Goal: Find specific page/section: Find specific page/section

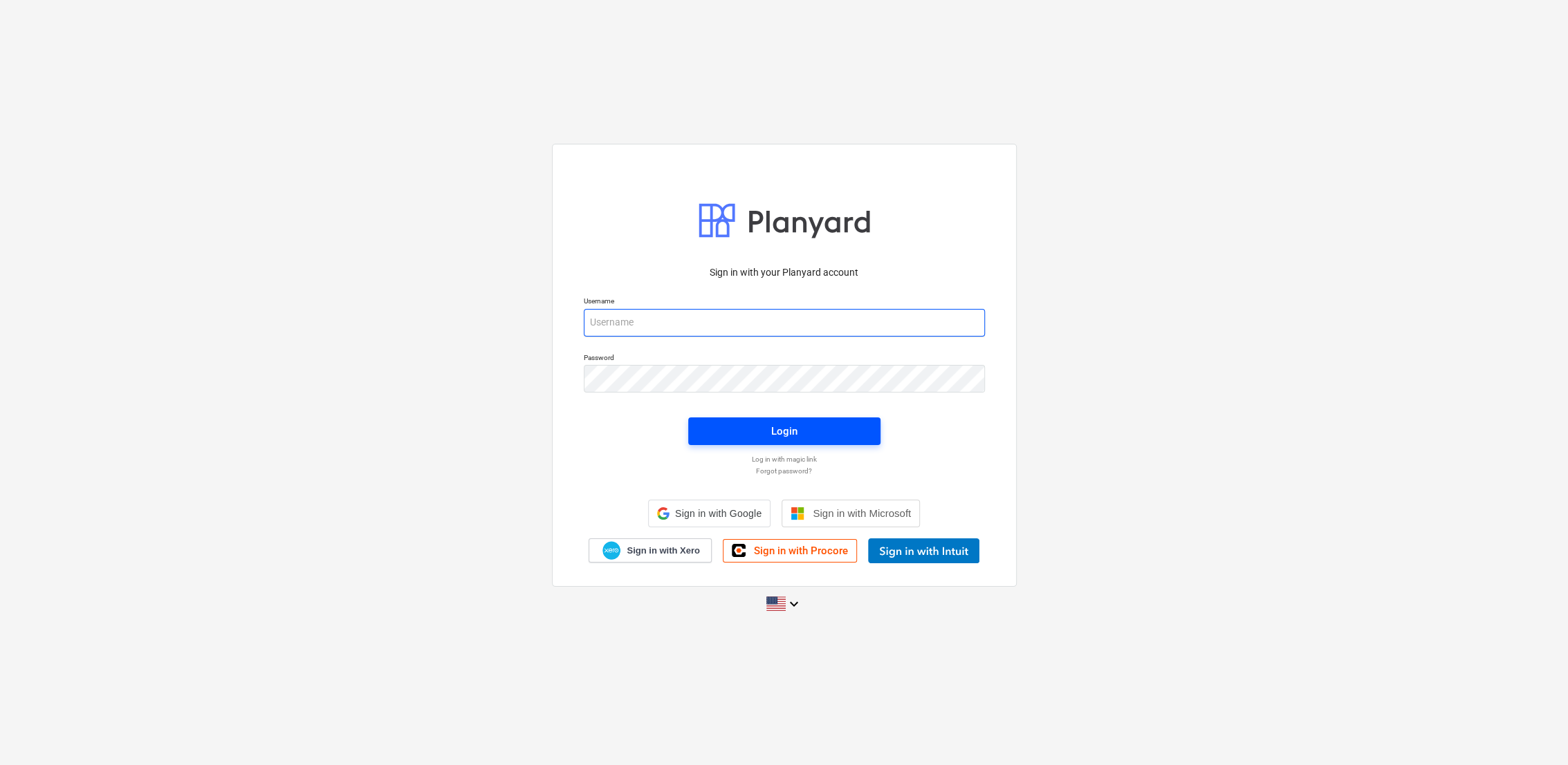
type input "[PERSON_NAME][EMAIL_ADDRESS][DOMAIN_NAME]"
click at [778, 434] on div "Login" at bounding box center [784, 431] width 26 height 18
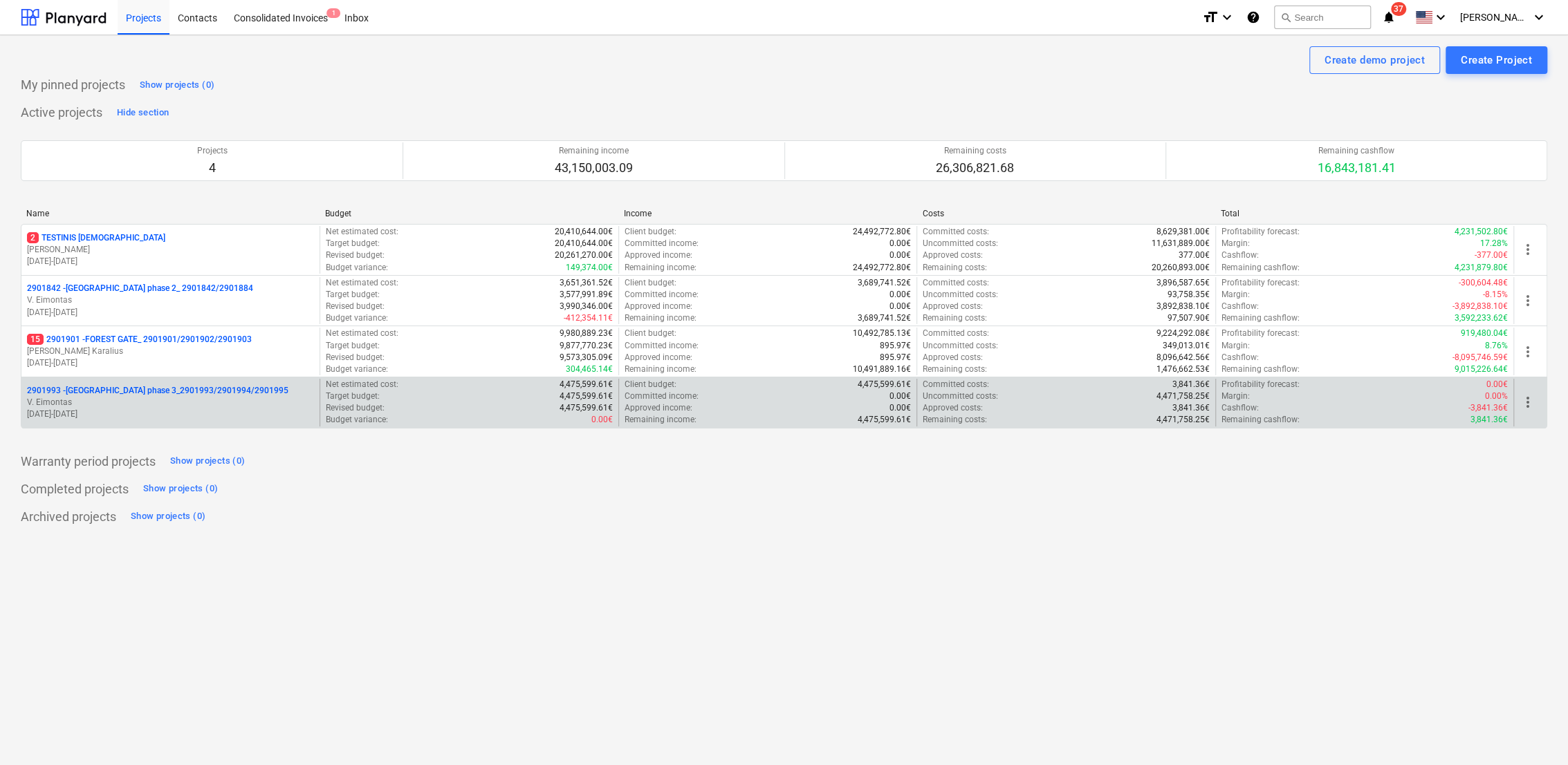
click at [87, 405] on p "V. Eimontas" at bounding box center [170, 402] width 287 height 12
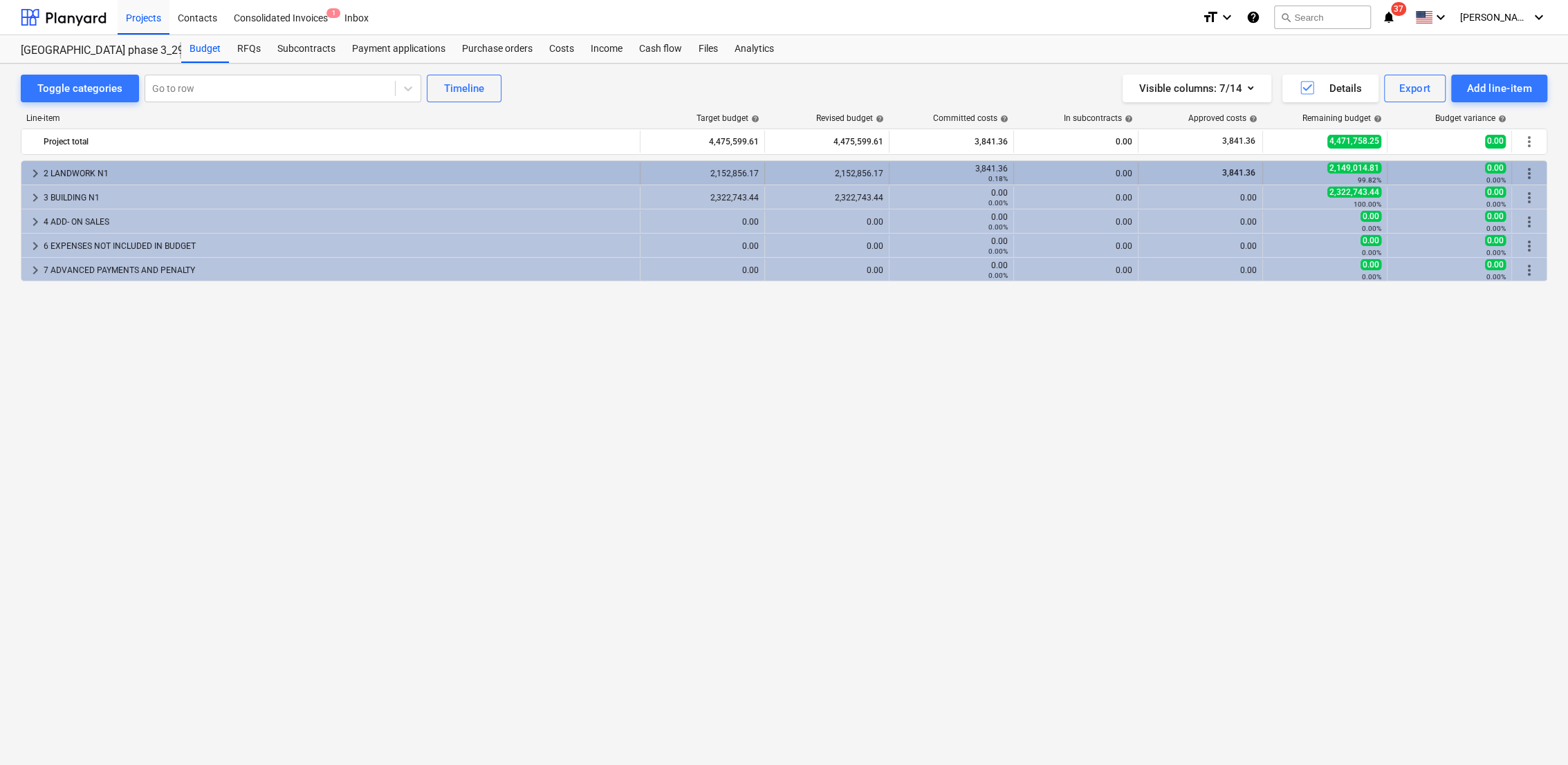
click at [30, 170] on span "keyboard_arrow_right" at bounding box center [35, 173] width 17 height 17
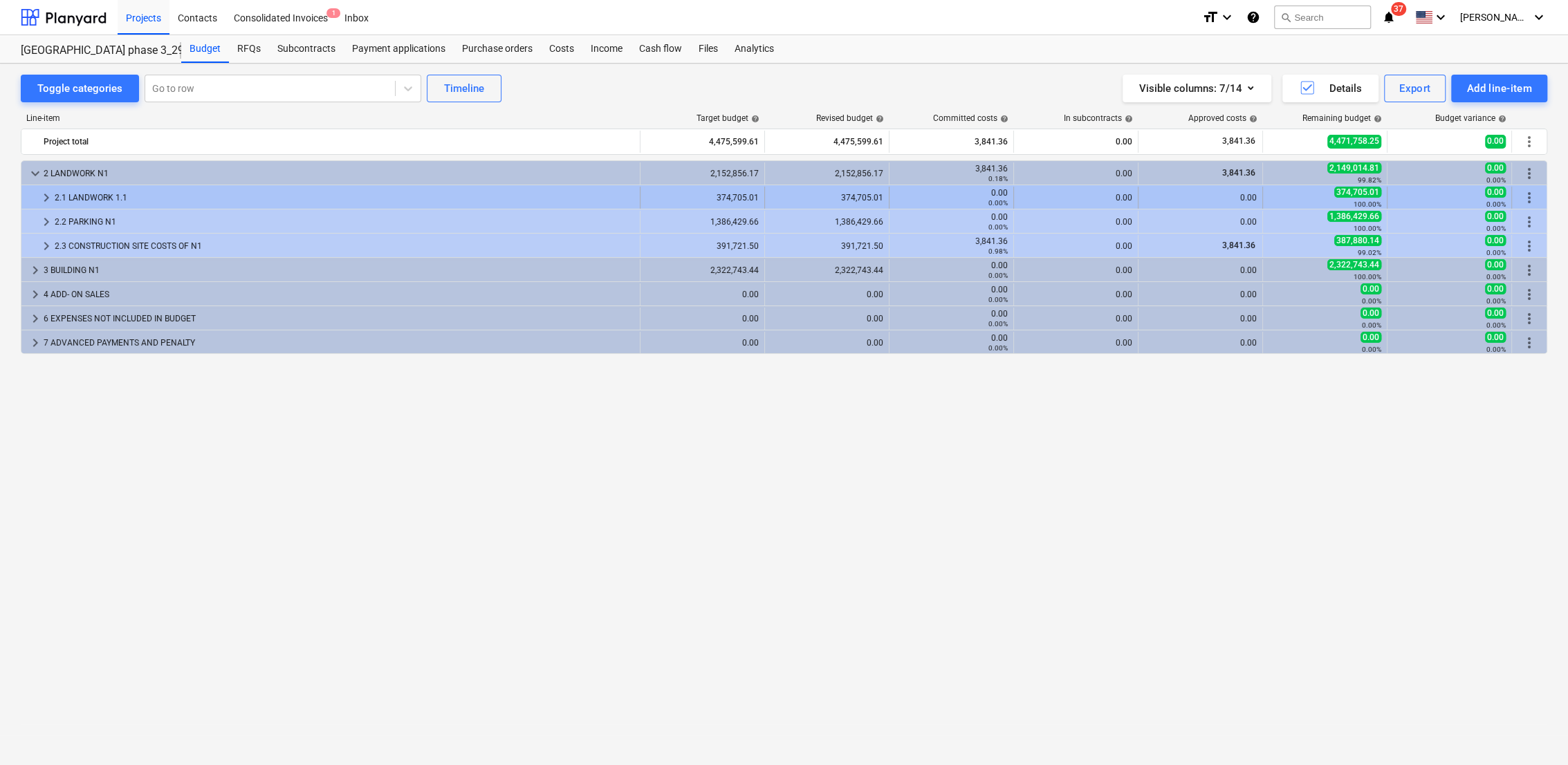
click at [41, 195] on span "keyboard_arrow_right" at bounding box center [46, 198] width 17 height 17
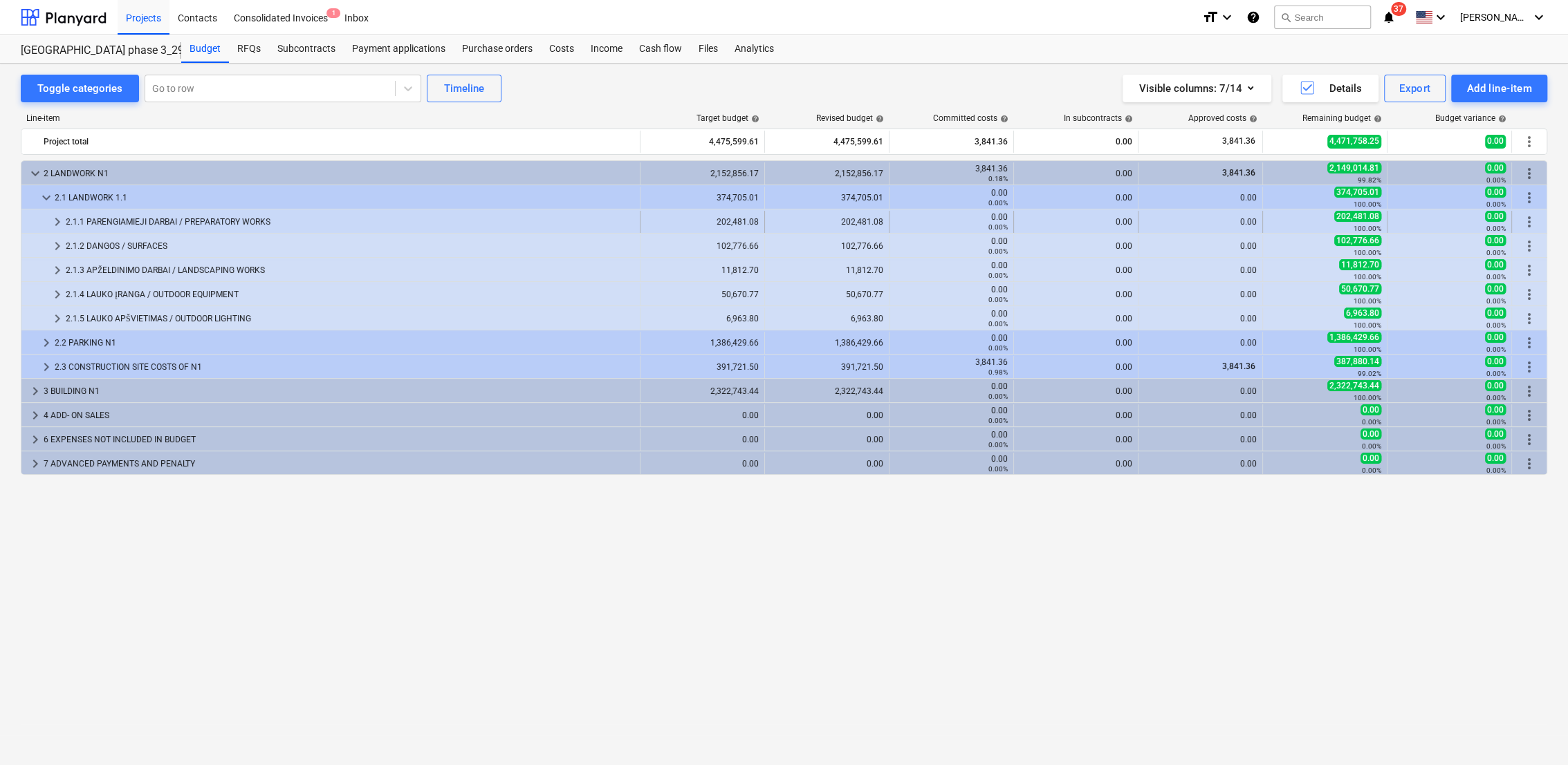
click at [54, 224] on span "keyboard_arrow_right" at bounding box center [57, 222] width 17 height 17
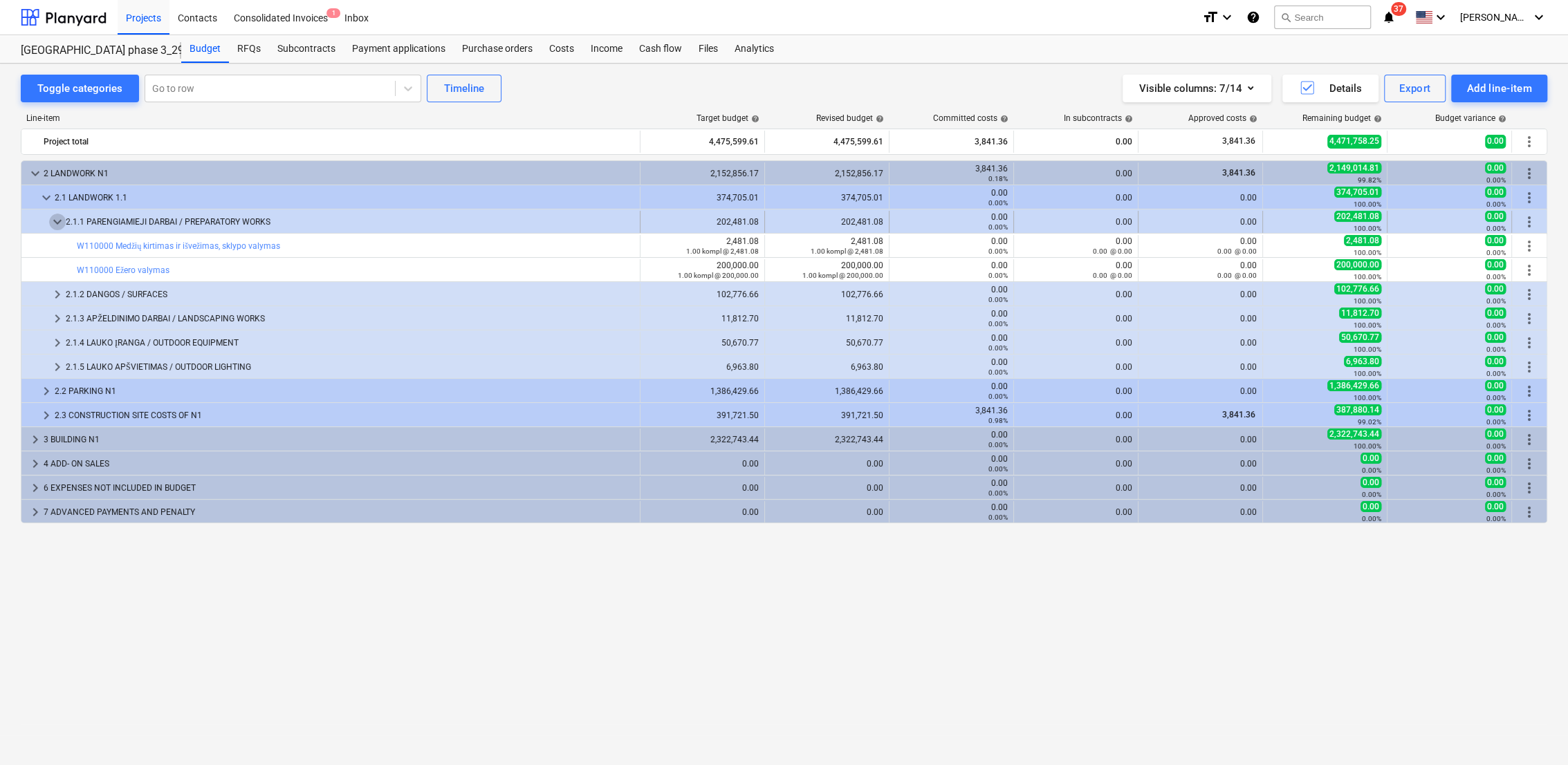
click at [57, 221] on span "keyboard_arrow_down" at bounding box center [57, 222] width 17 height 17
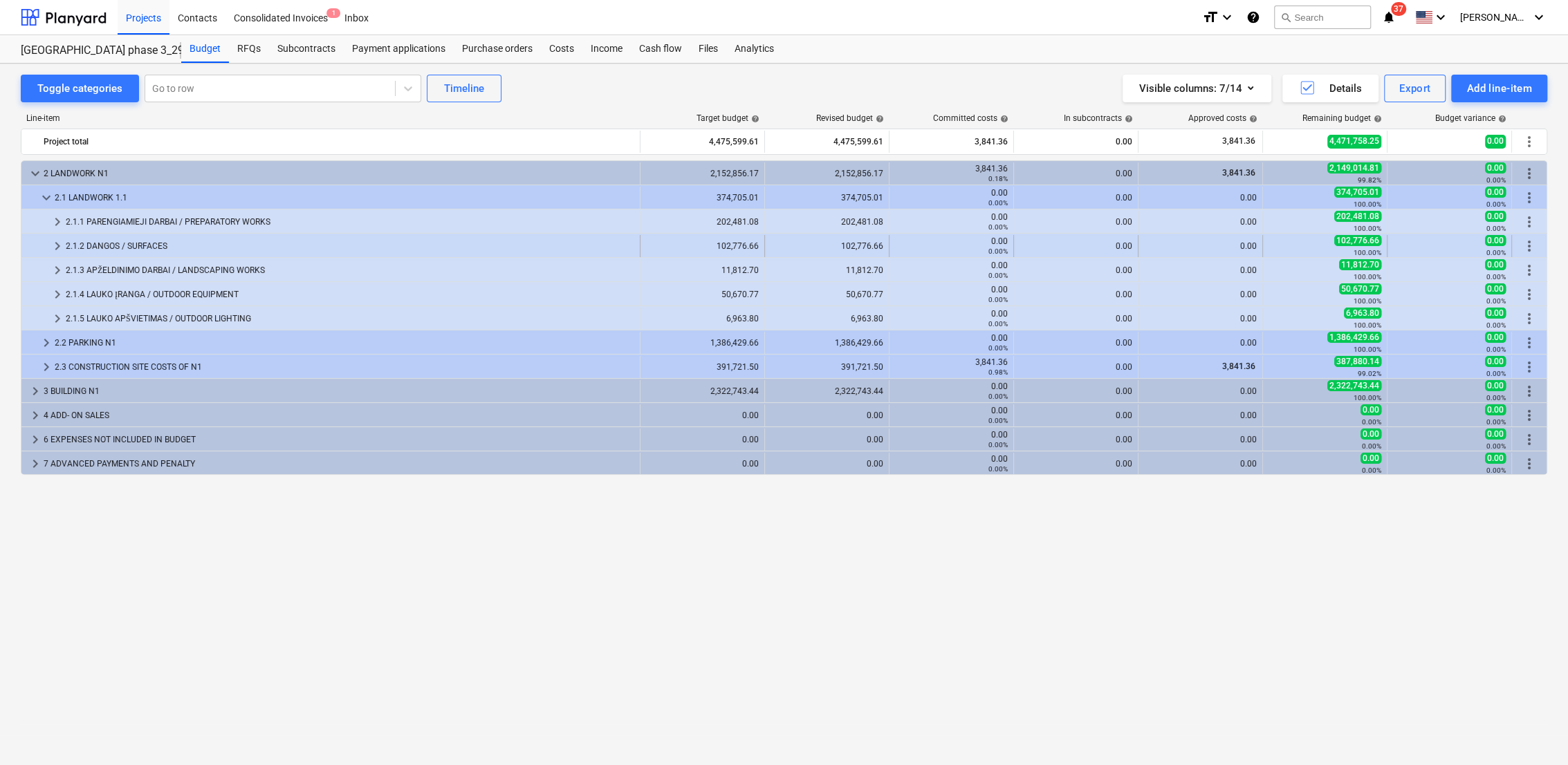
click at [50, 248] on span "keyboard_arrow_right" at bounding box center [57, 246] width 17 height 17
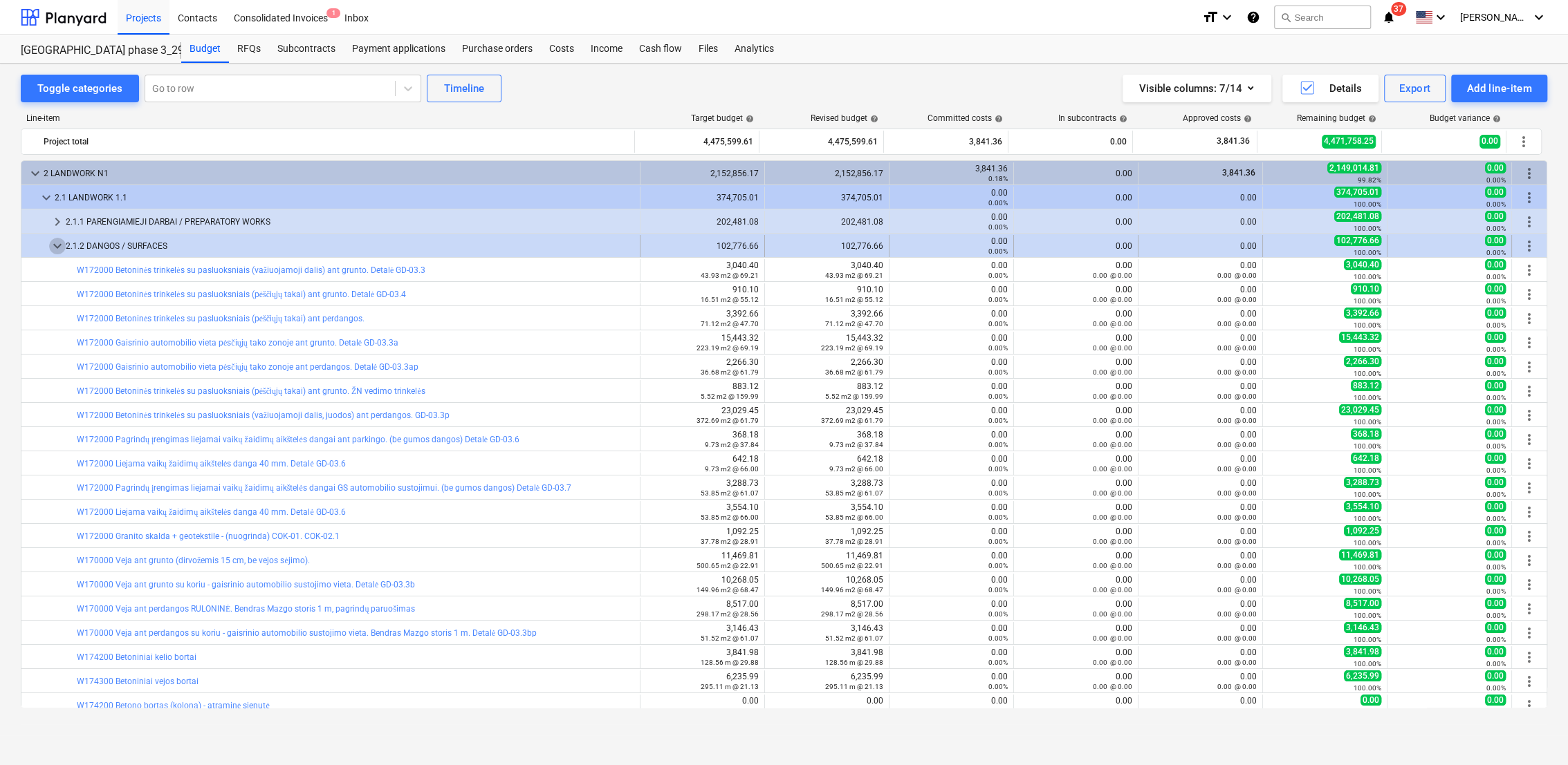
click at [57, 246] on span "keyboard_arrow_down" at bounding box center [57, 246] width 17 height 17
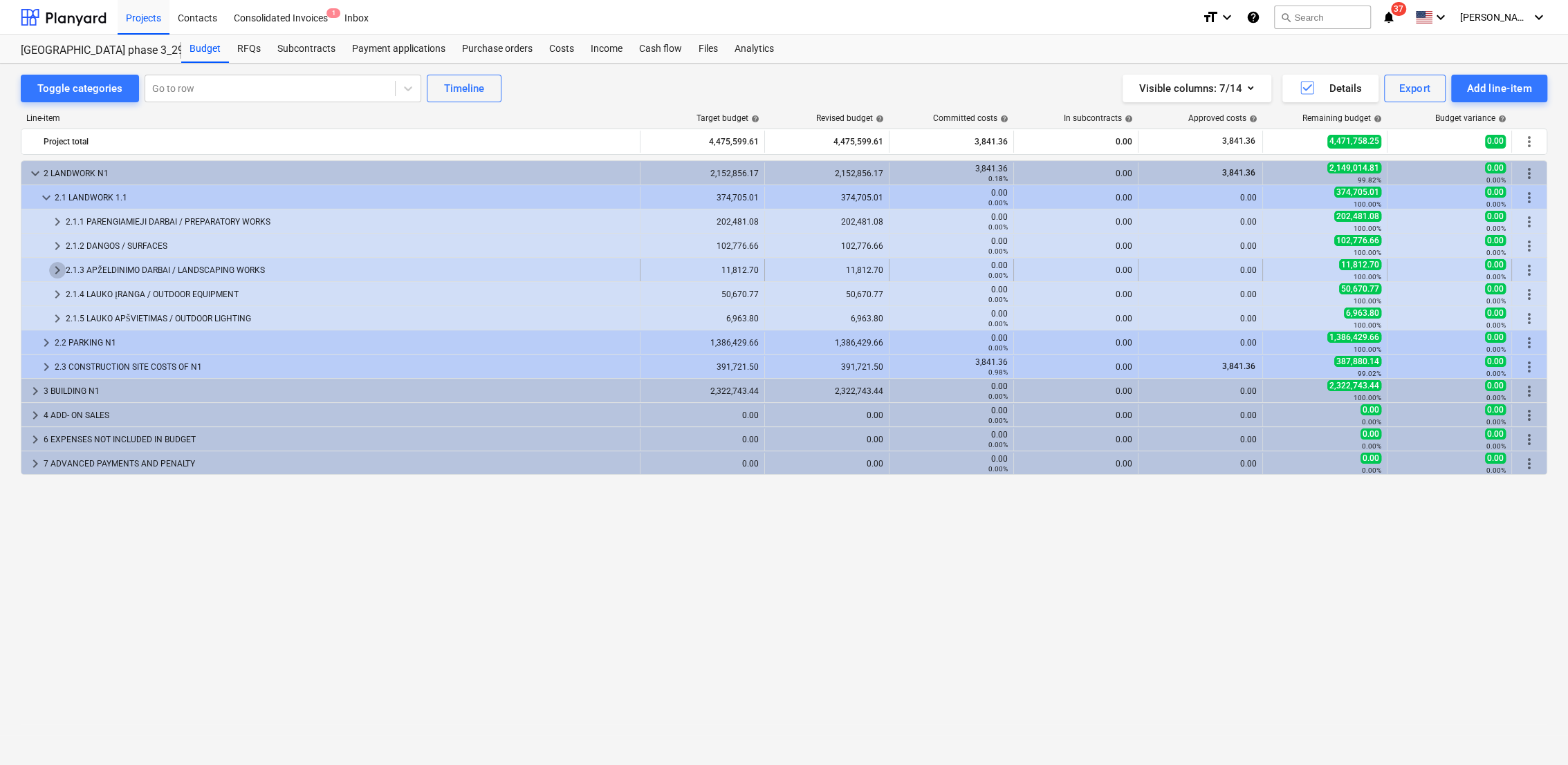
click at [57, 268] on span "keyboard_arrow_right" at bounding box center [57, 270] width 17 height 17
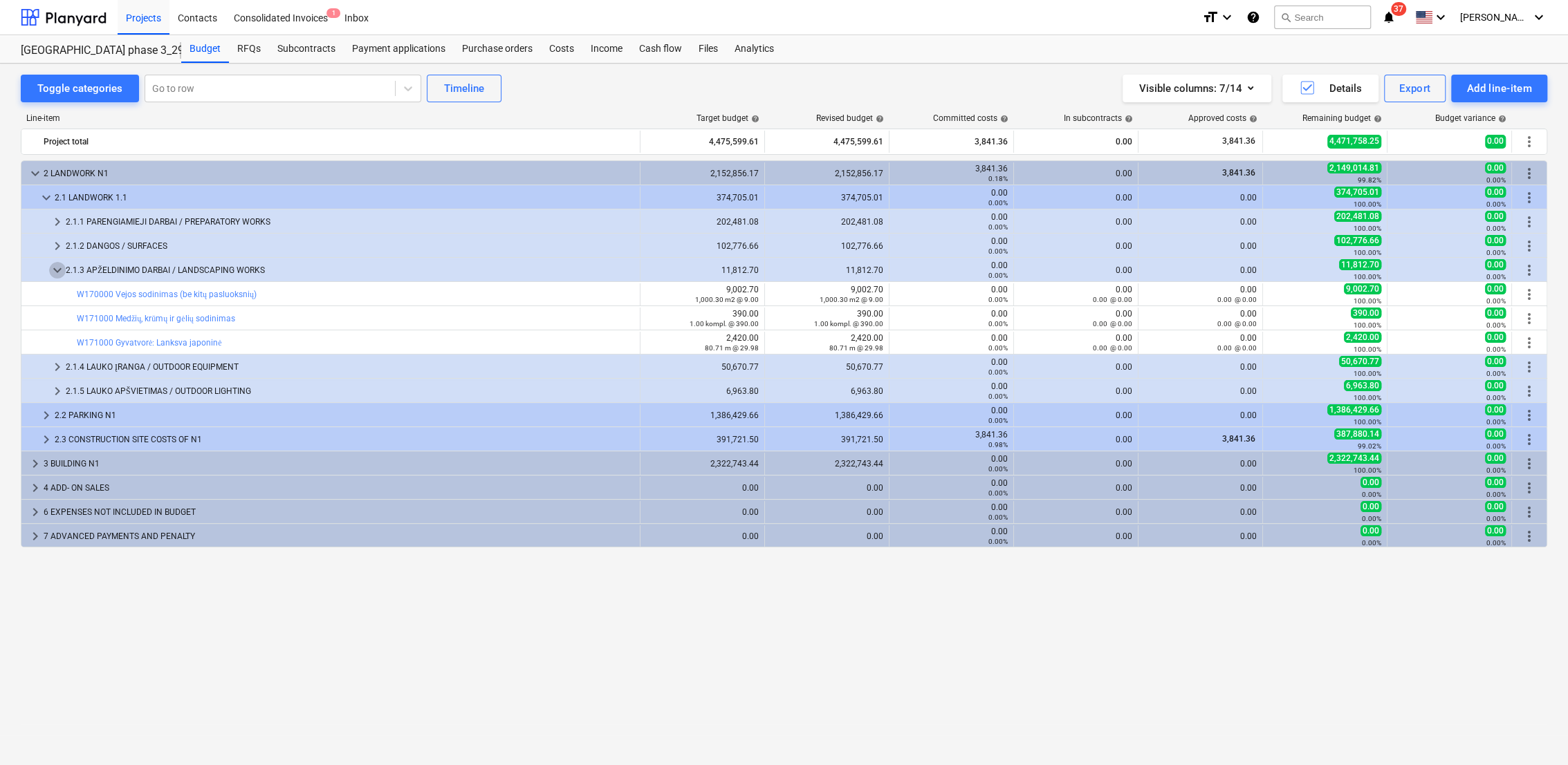
click at [57, 268] on span "keyboard_arrow_down" at bounding box center [57, 270] width 17 height 17
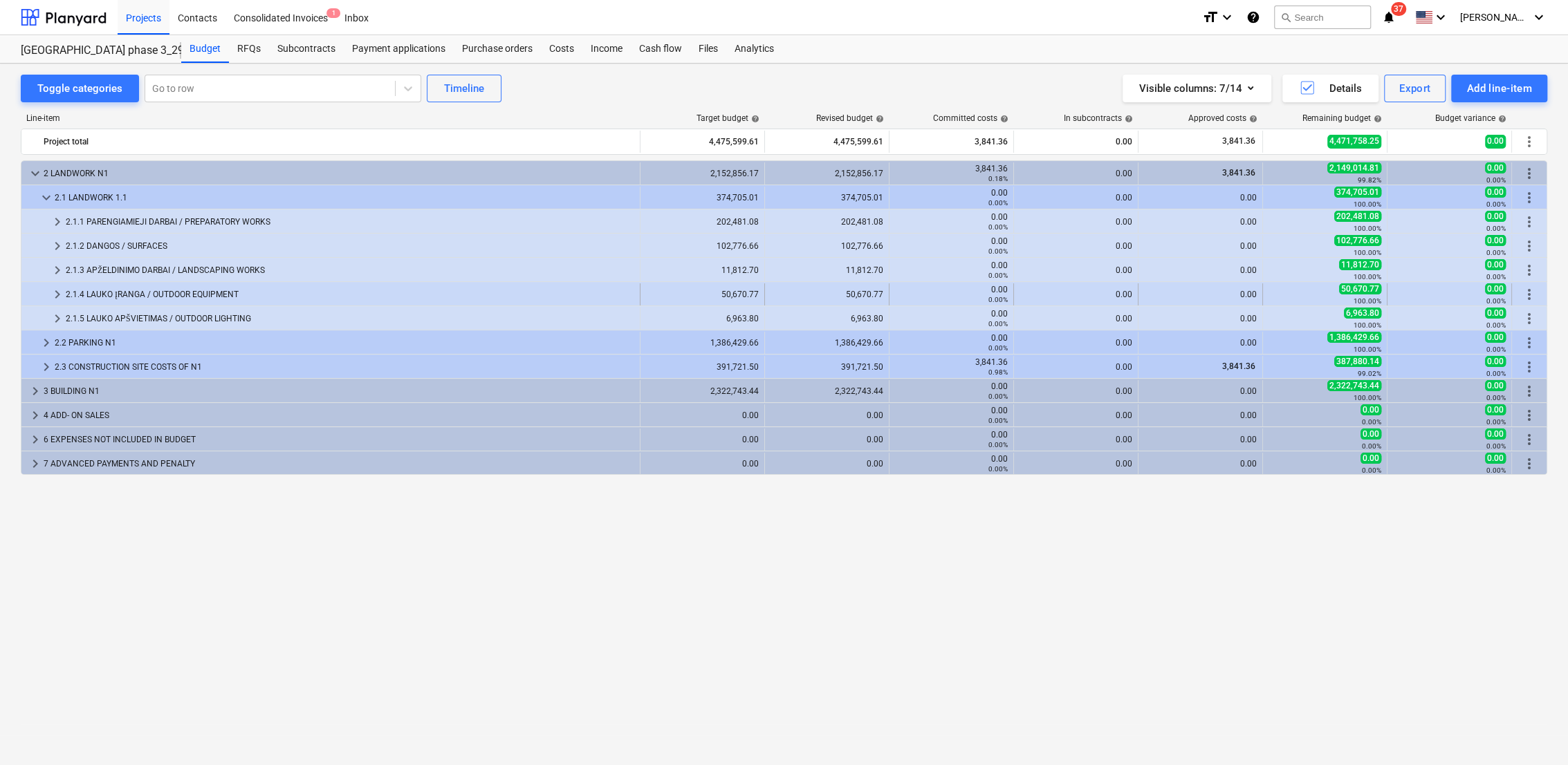
click at [56, 293] on span "keyboard_arrow_right" at bounding box center [57, 294] width 17 height 17
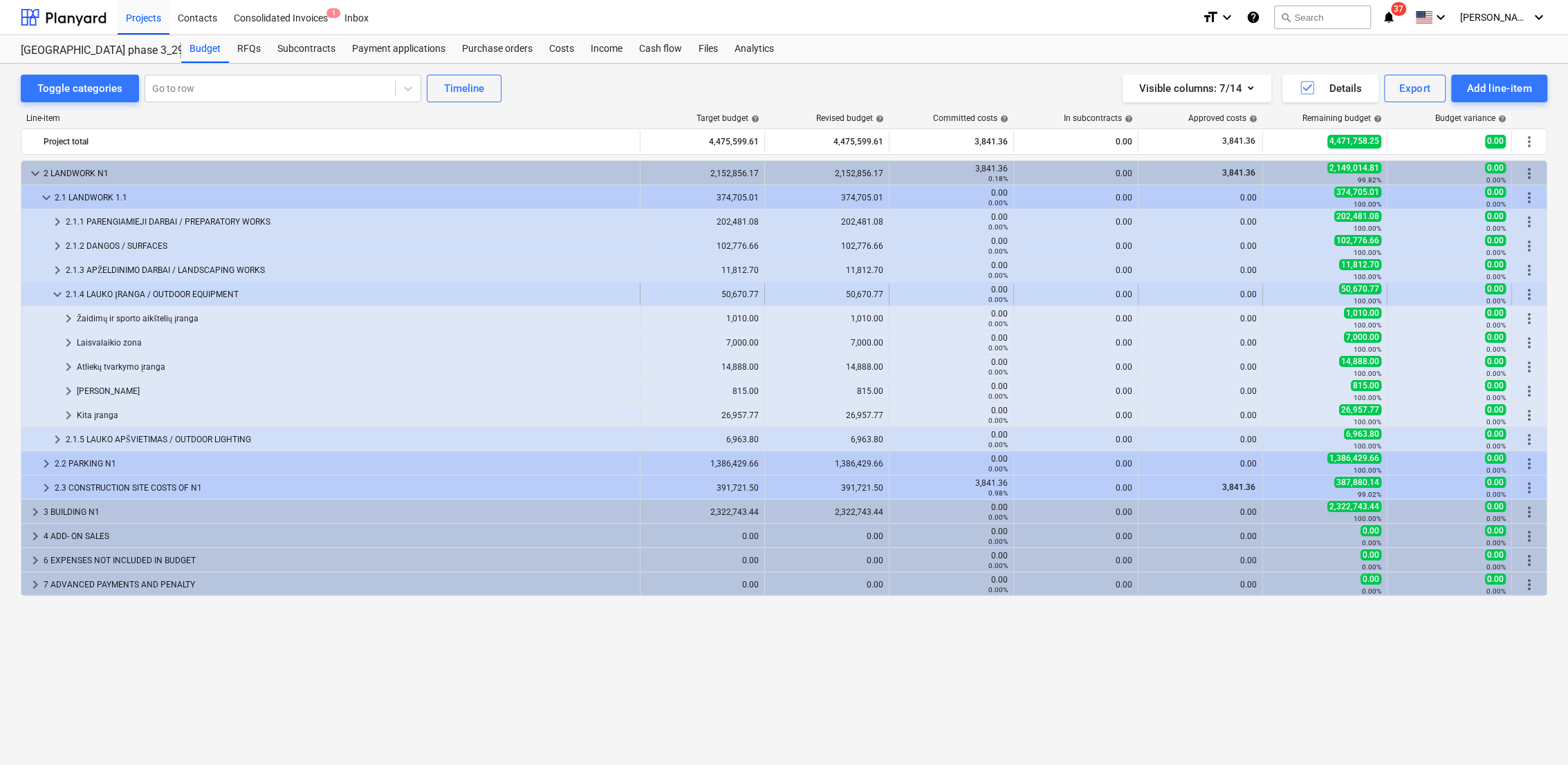
click at [51, 293] on span "keyboard_arrow_down" at bounding box center [57, 294] width 17 height 17
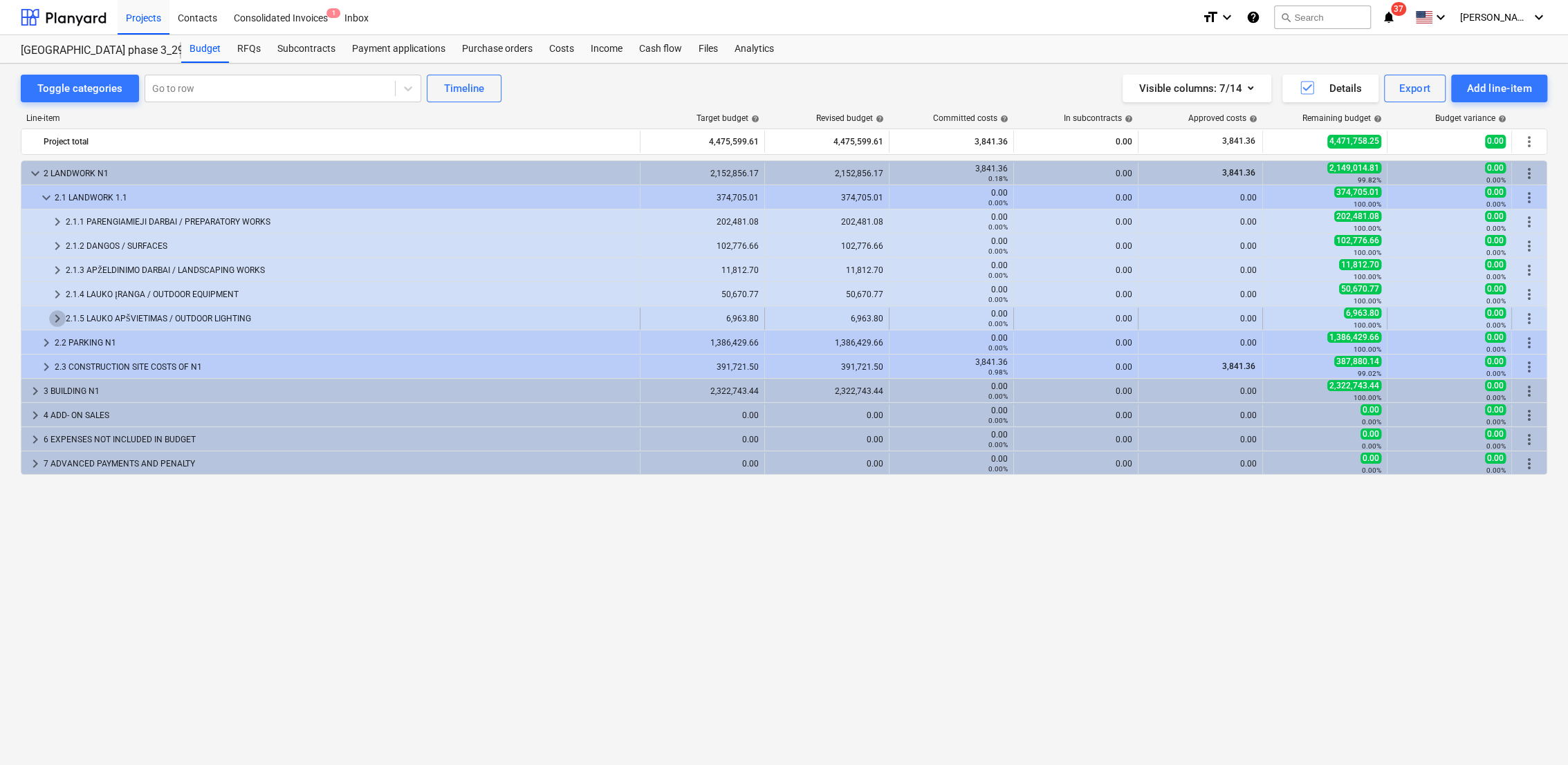
click at [55, 317] on span "keyboard_arrow_right" at bounding box center [57, 318] width 17 height 17
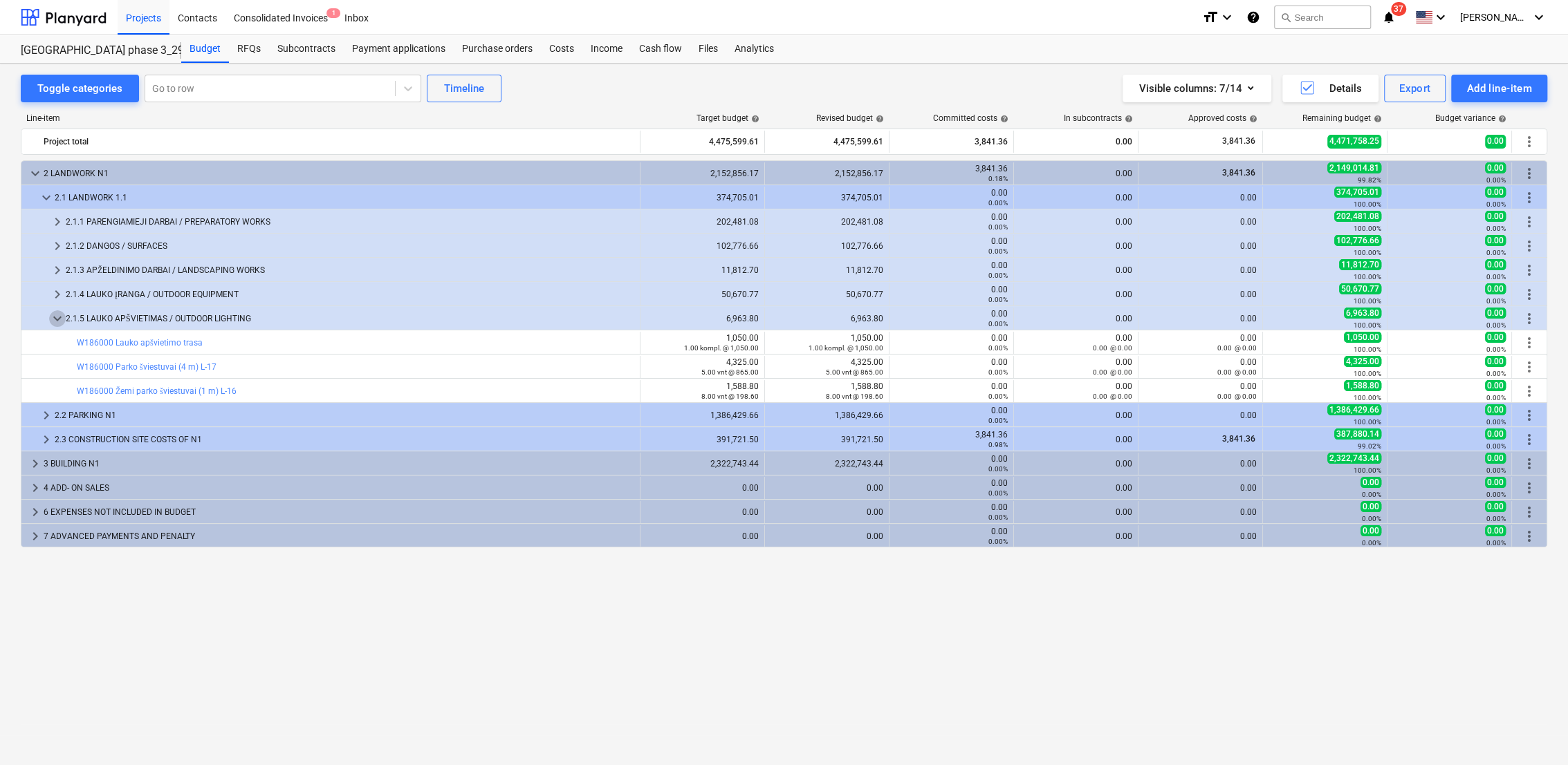
click at [55, 317] on span "keyboard_arrow_down" at bounding box center [57, 318] width 17 height 17
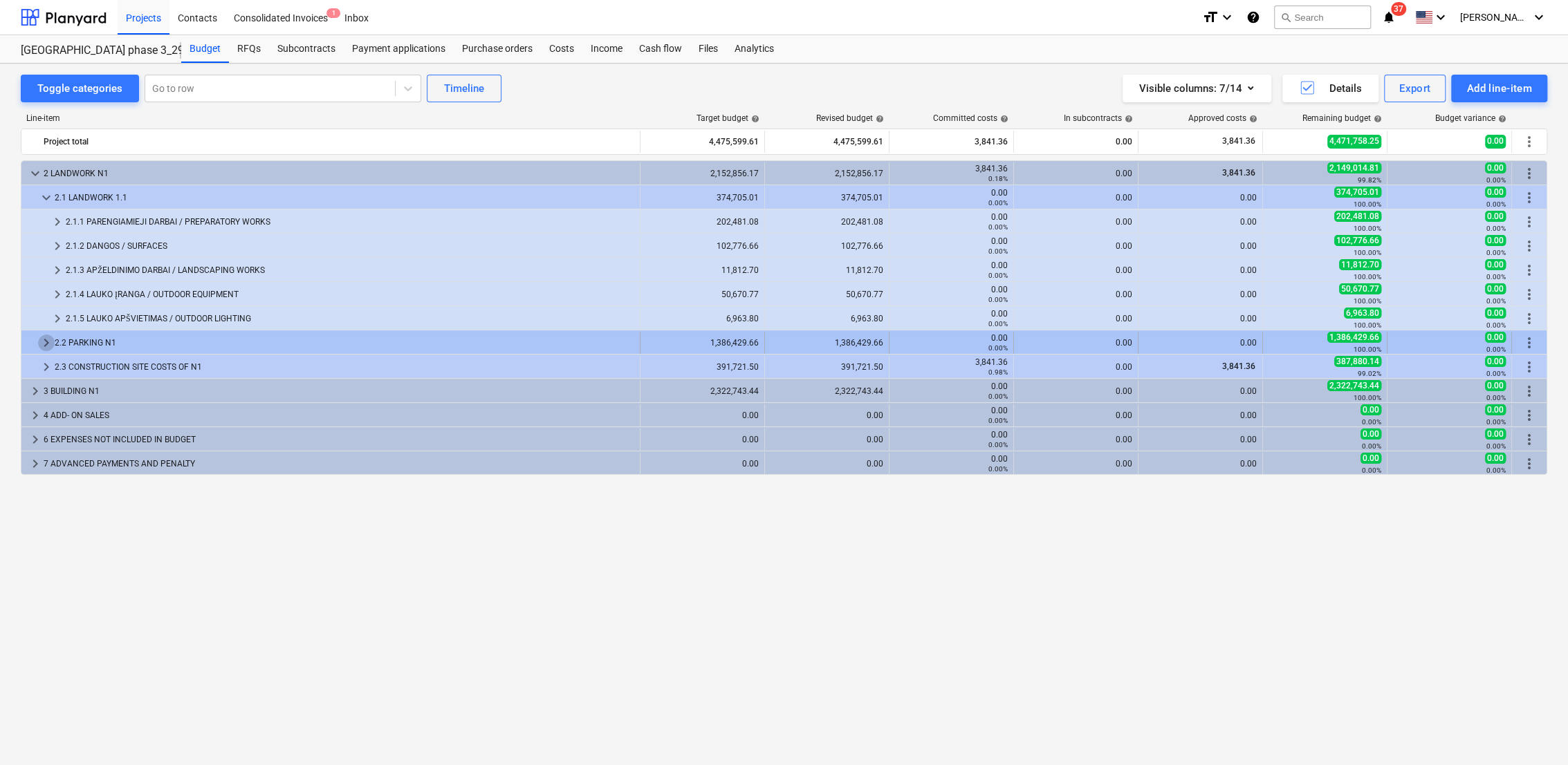
click at [42, 340] on span "keyboard_arrow_right" at bounding box center [46, 343] width 17 height 17
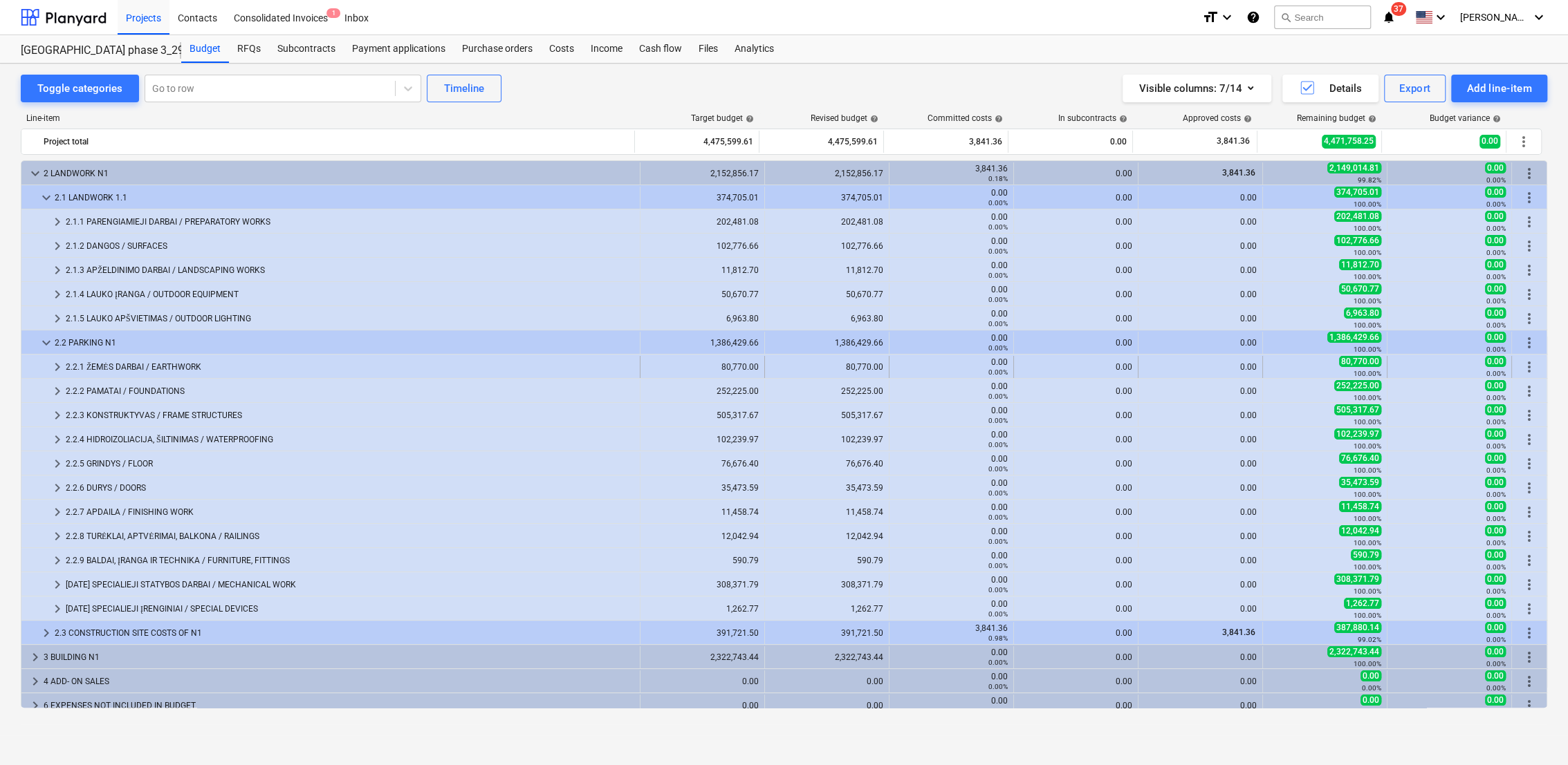
click at [55, 365] on span "keyboard_arrow_right" at bounding box center [57, 367] width 17 height 17
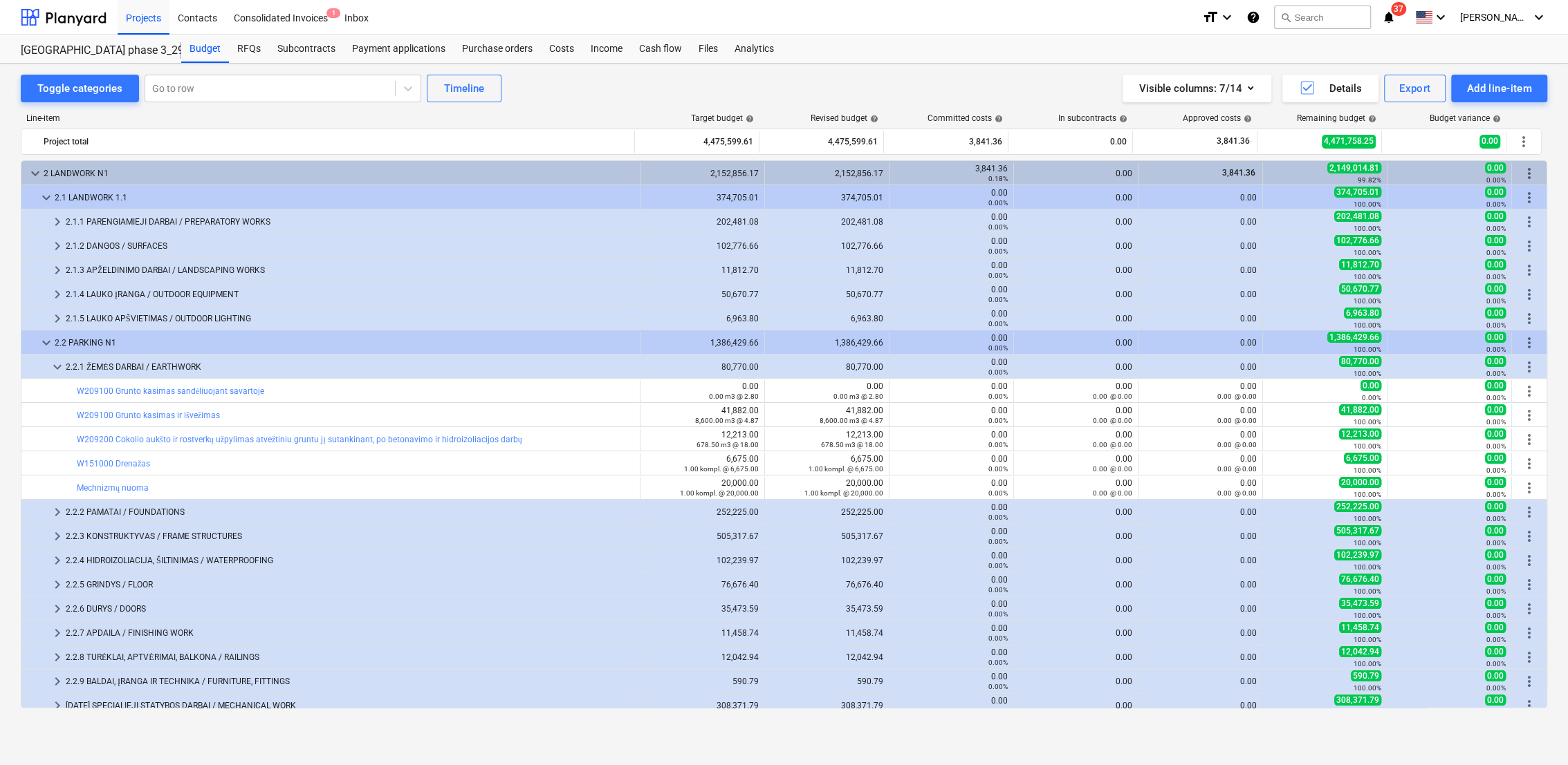
click at [55, 365] on span "keyboard_arrow_down" at bounding box center [57, 367] width 17 height 17
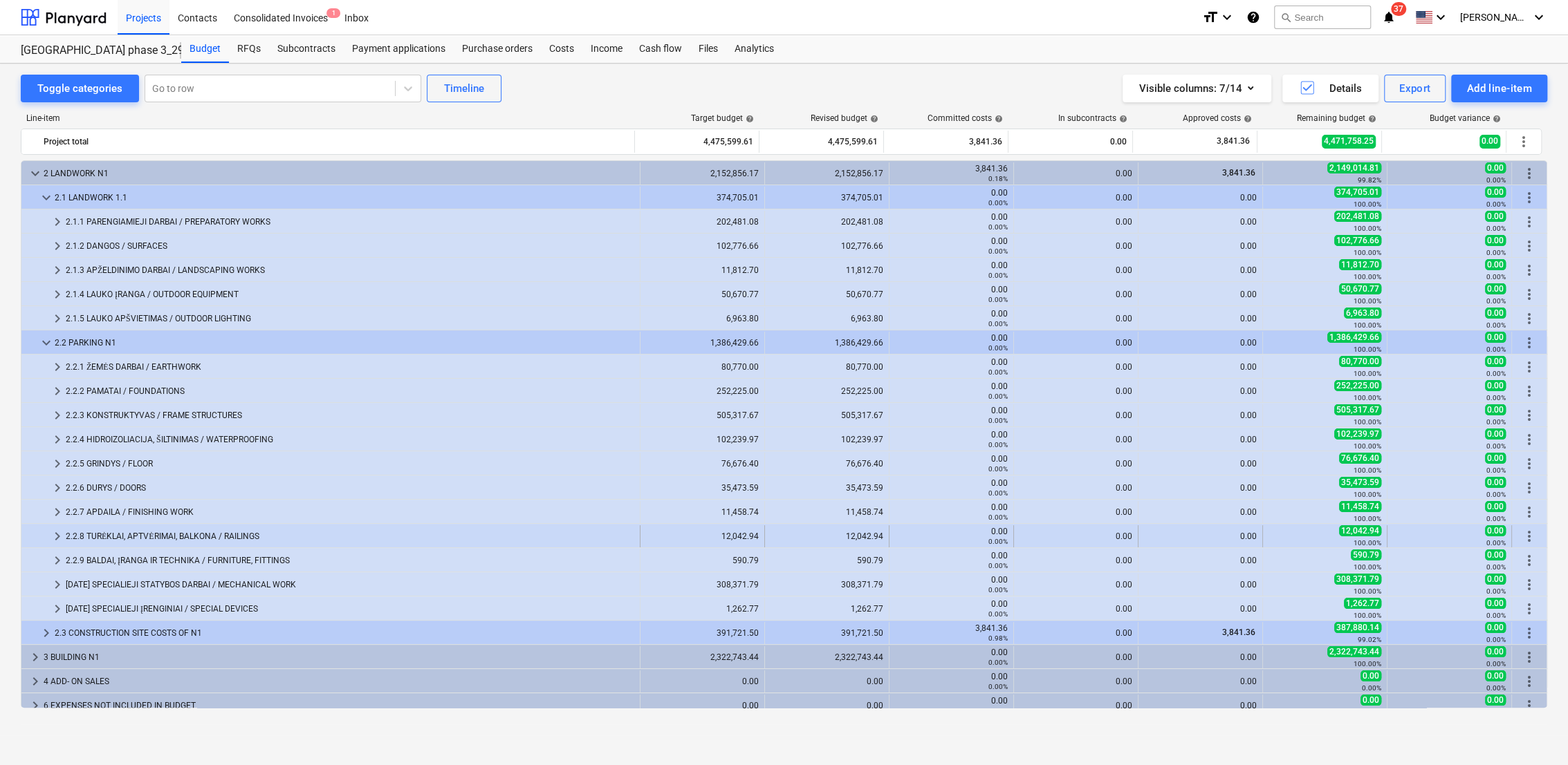
click at [56, 538] on span "keyboard_arrow_right" at bounding box center [57, 536] width 17 height 17
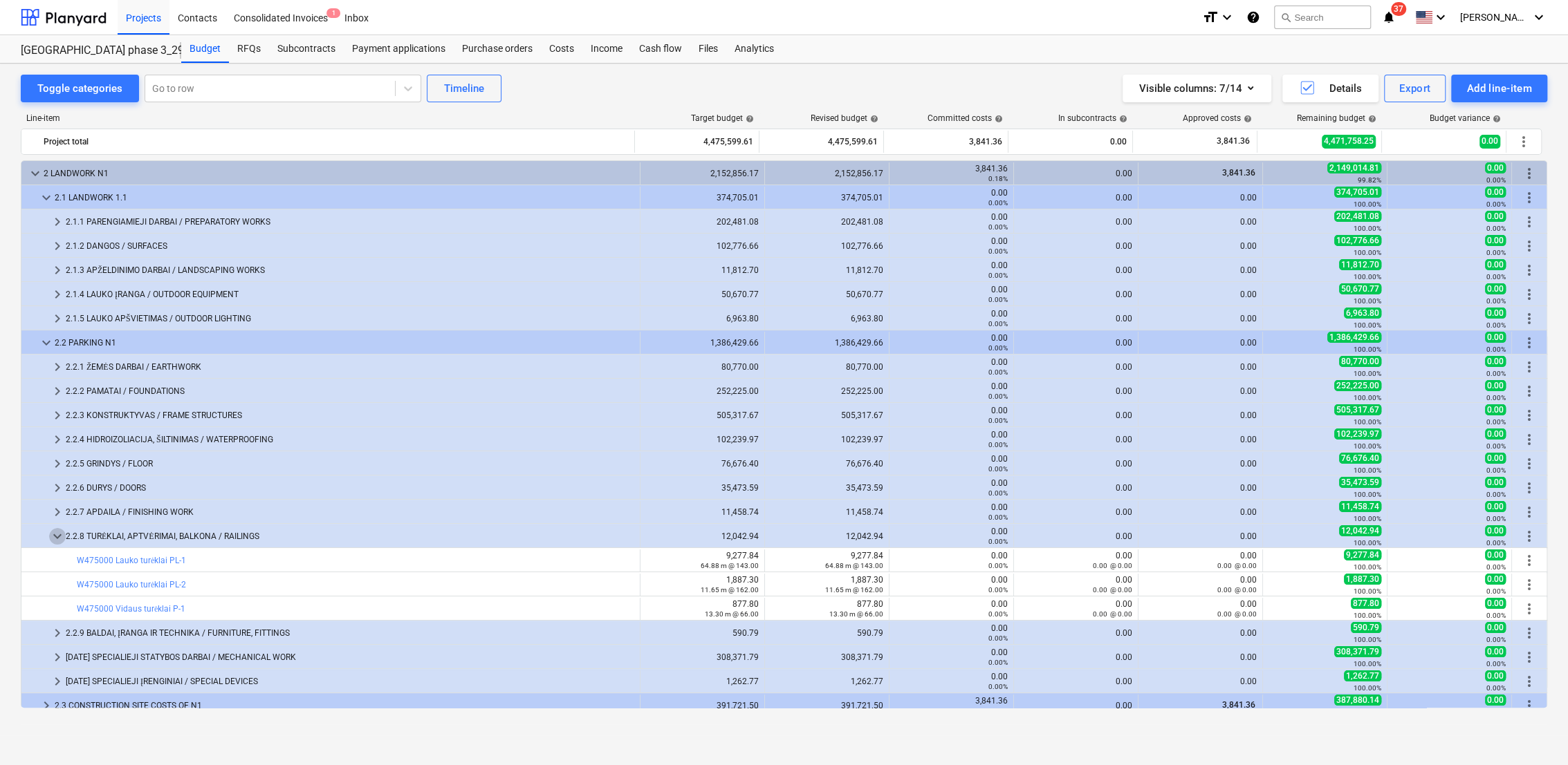
click at [56, 538] on span "keyboard_arrow_down" at bounding box center [57, 536] width 17 height 17
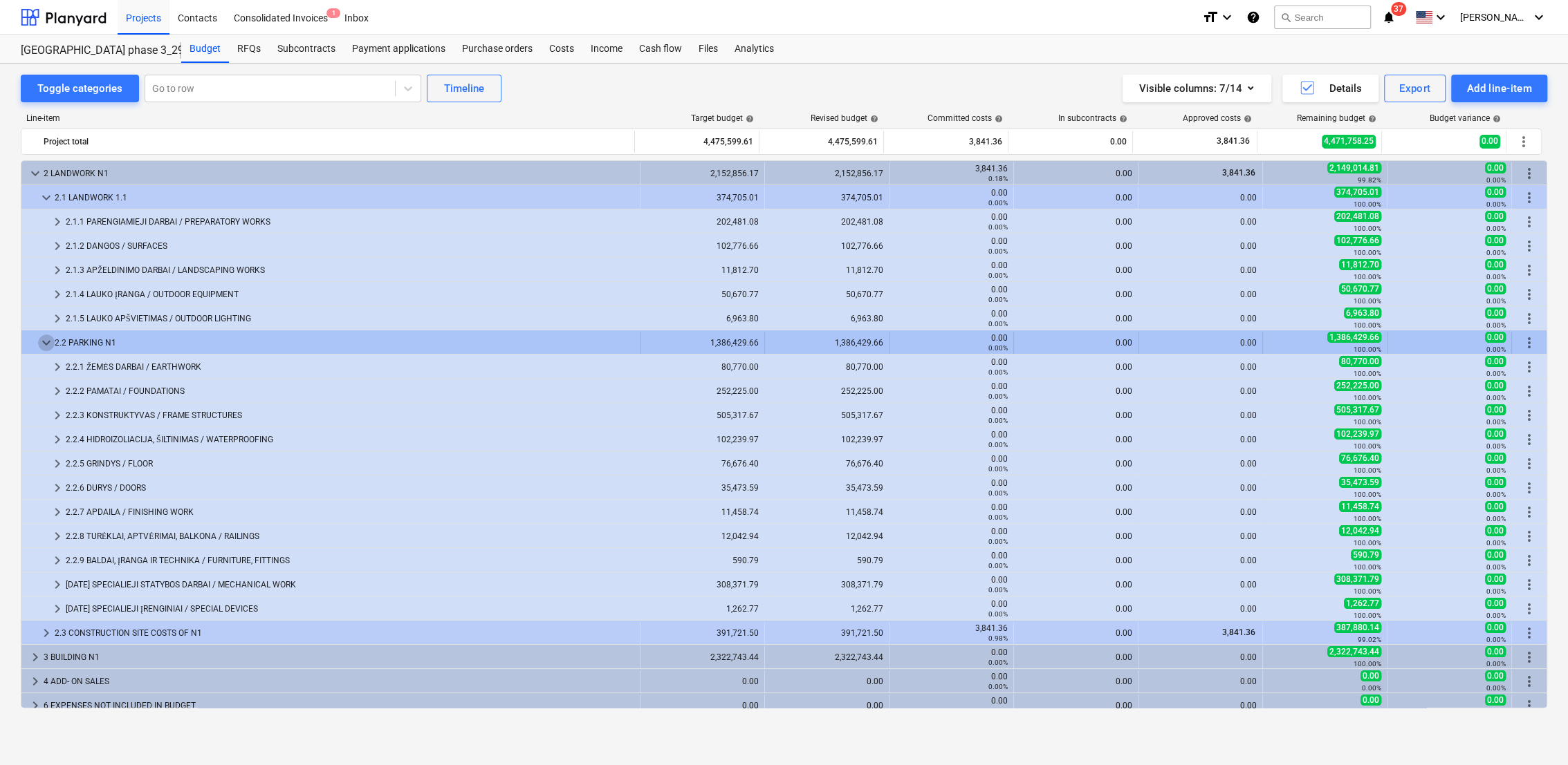
click at [39, 342] on span "keyboard_arrow_down" at bounding box center [46, 343] width 17 height 17
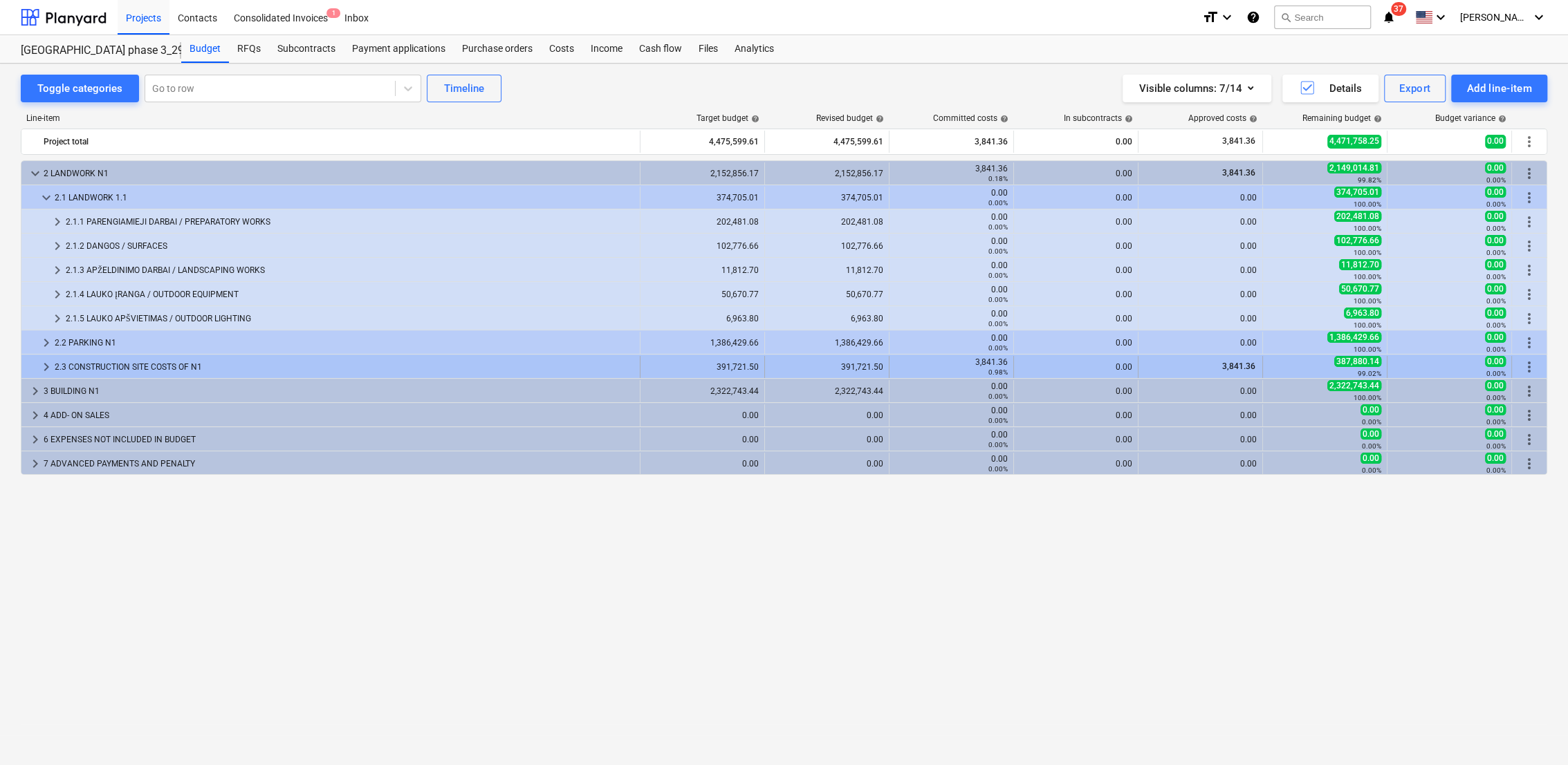
click at [41, 365] on span "keyboard_arrow_right" at bounding box center [46, 367] width 17 height 17
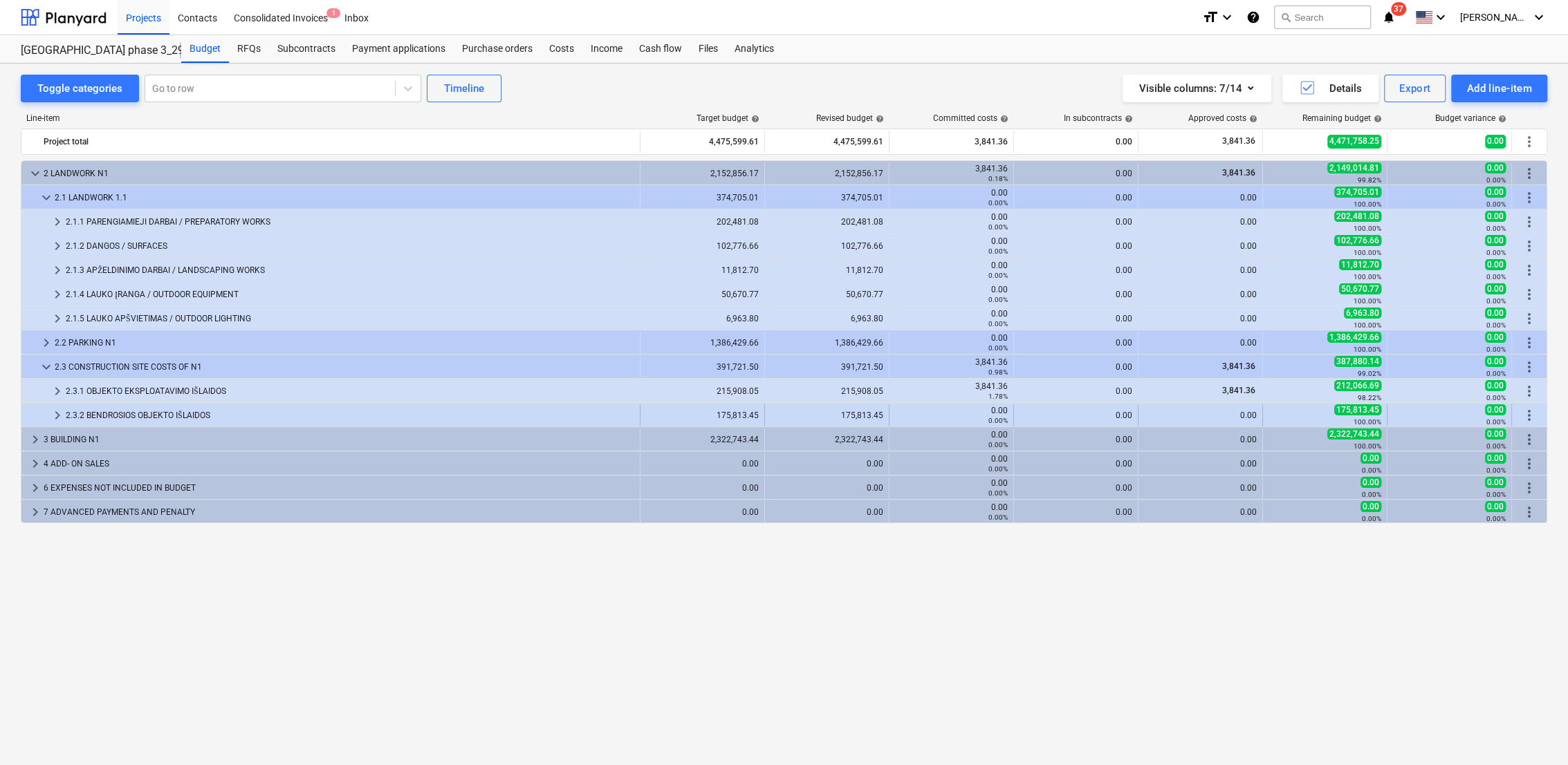
click at [55, 413] on span "keyboard_arrow_right" at bounding box center [57, 416] width 17 height 17
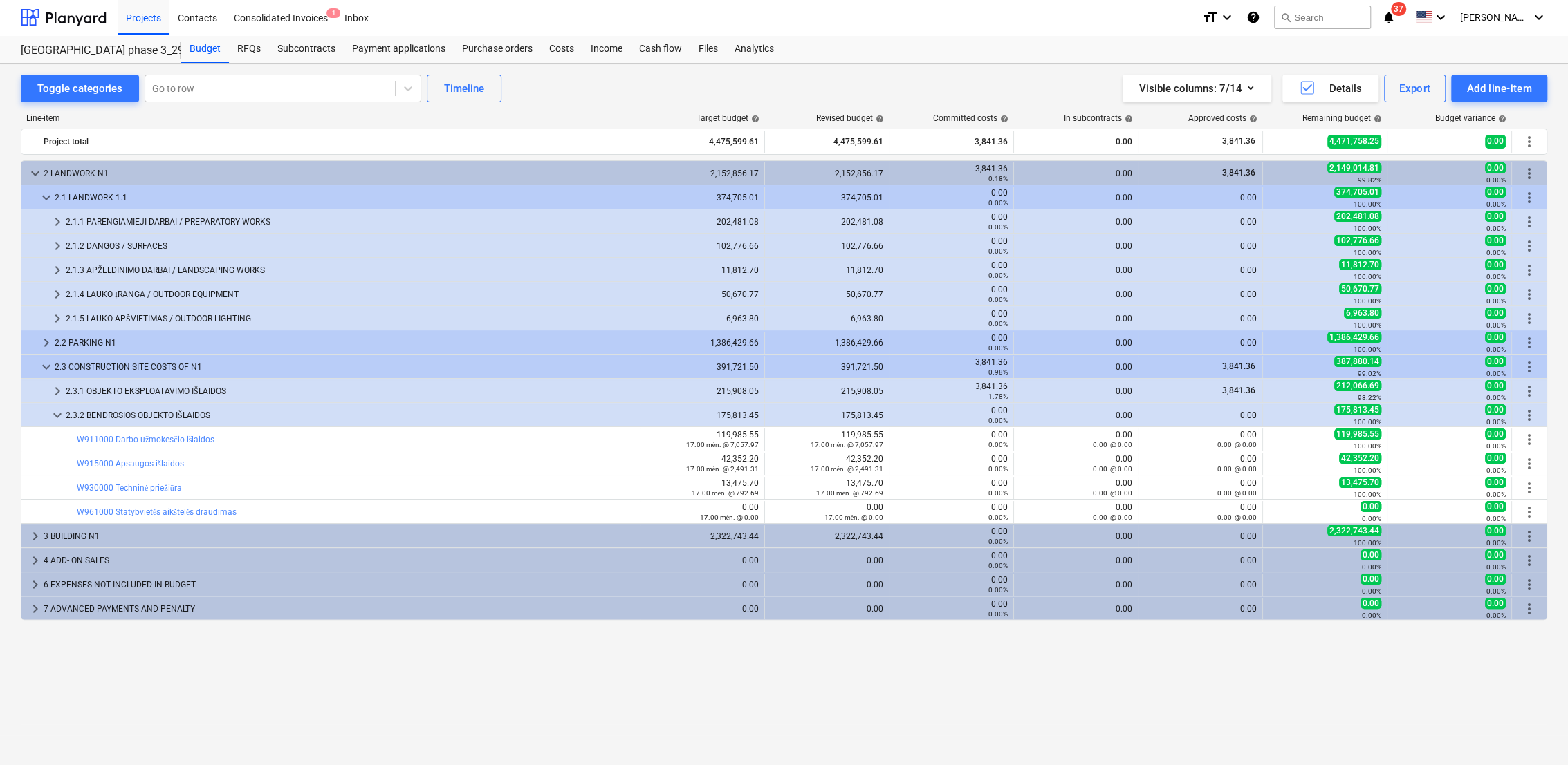
click at [55, 413] on span "keyboard_arrow_down" at bounding box center [57, 416] width 17 height 17
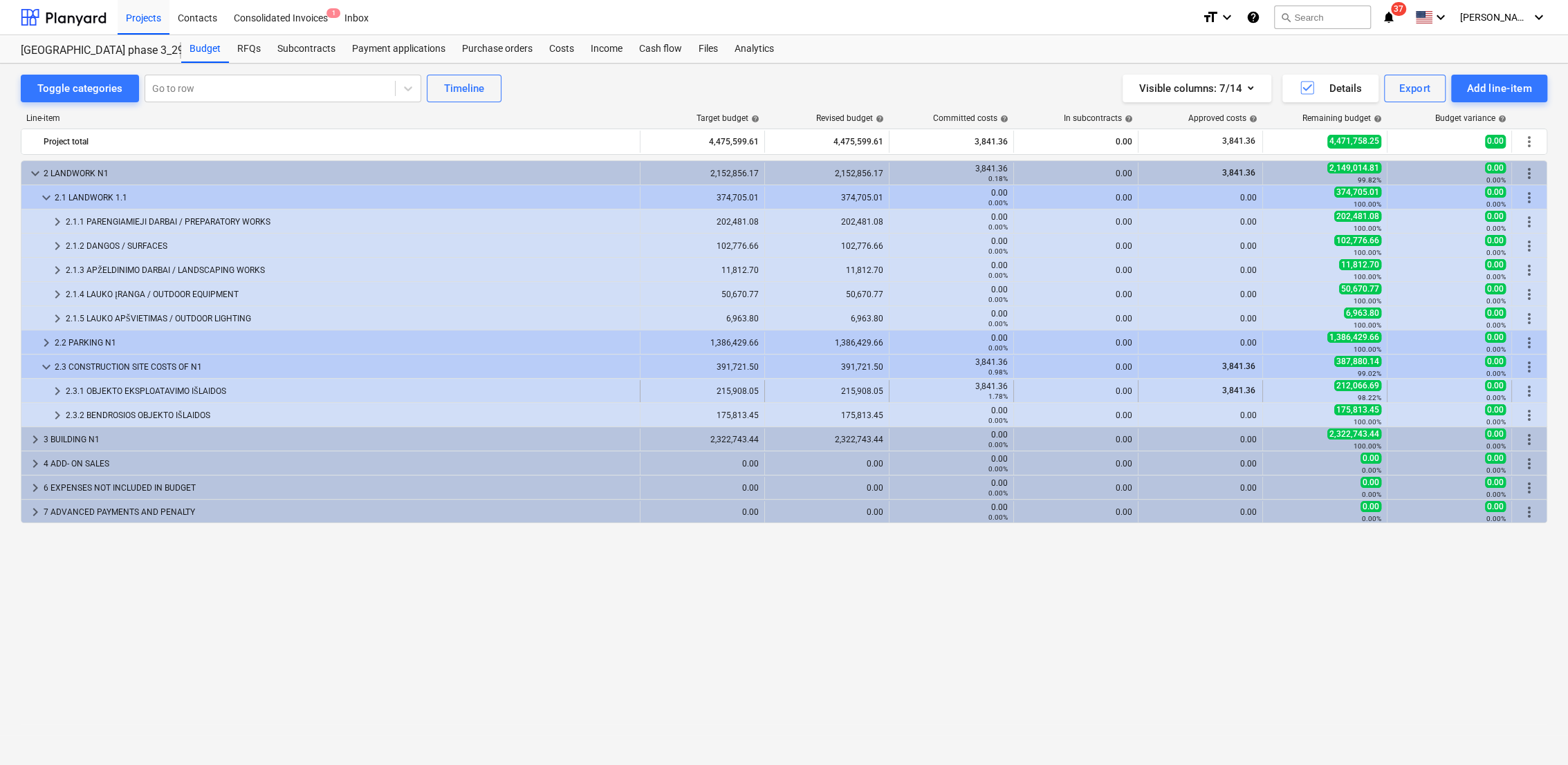
click at [59, 390] on span "keyboard_arrow_right" at bounding box center [57, 391] width 17 height 17
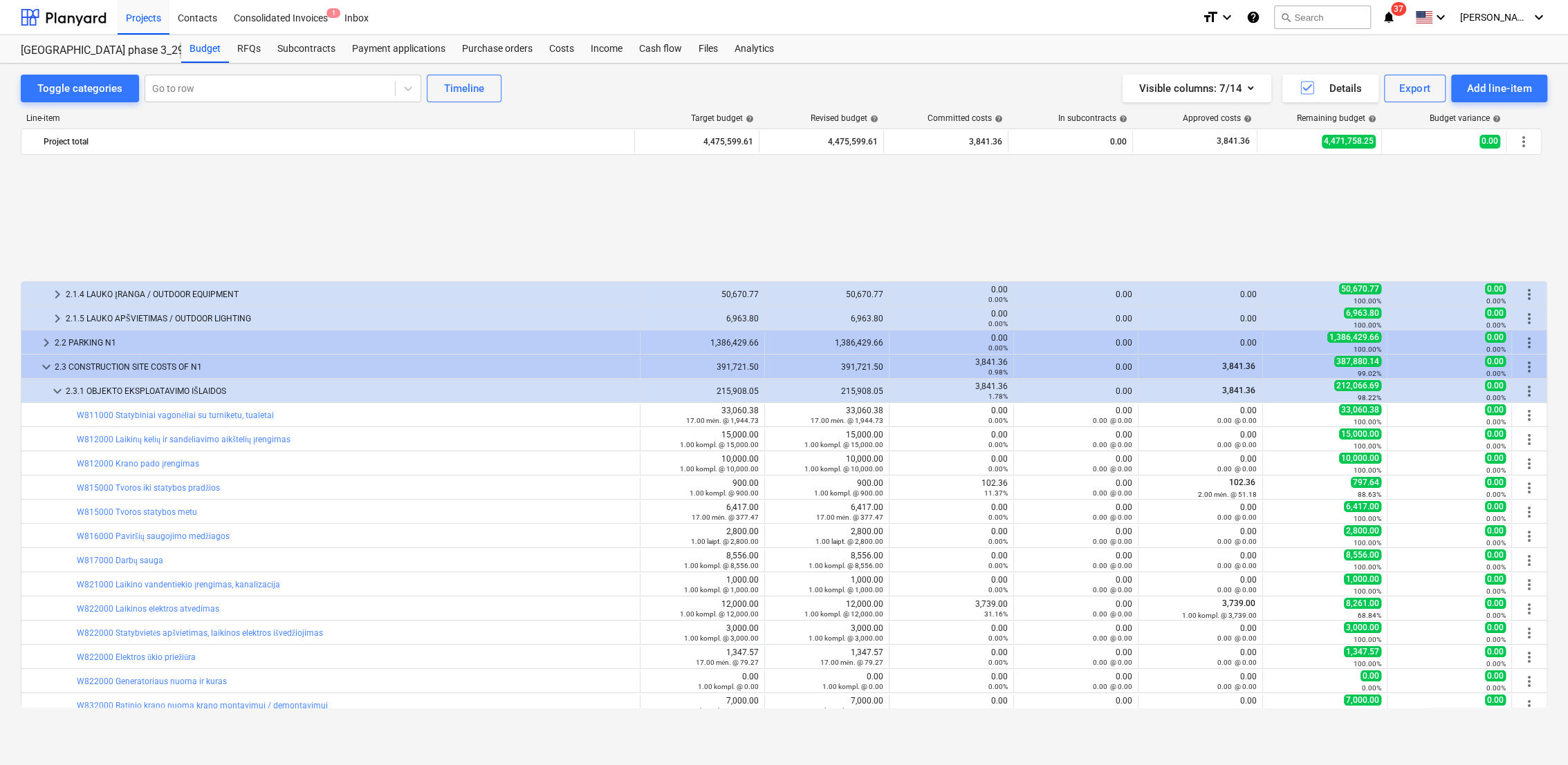
scroll to position [153, 0]
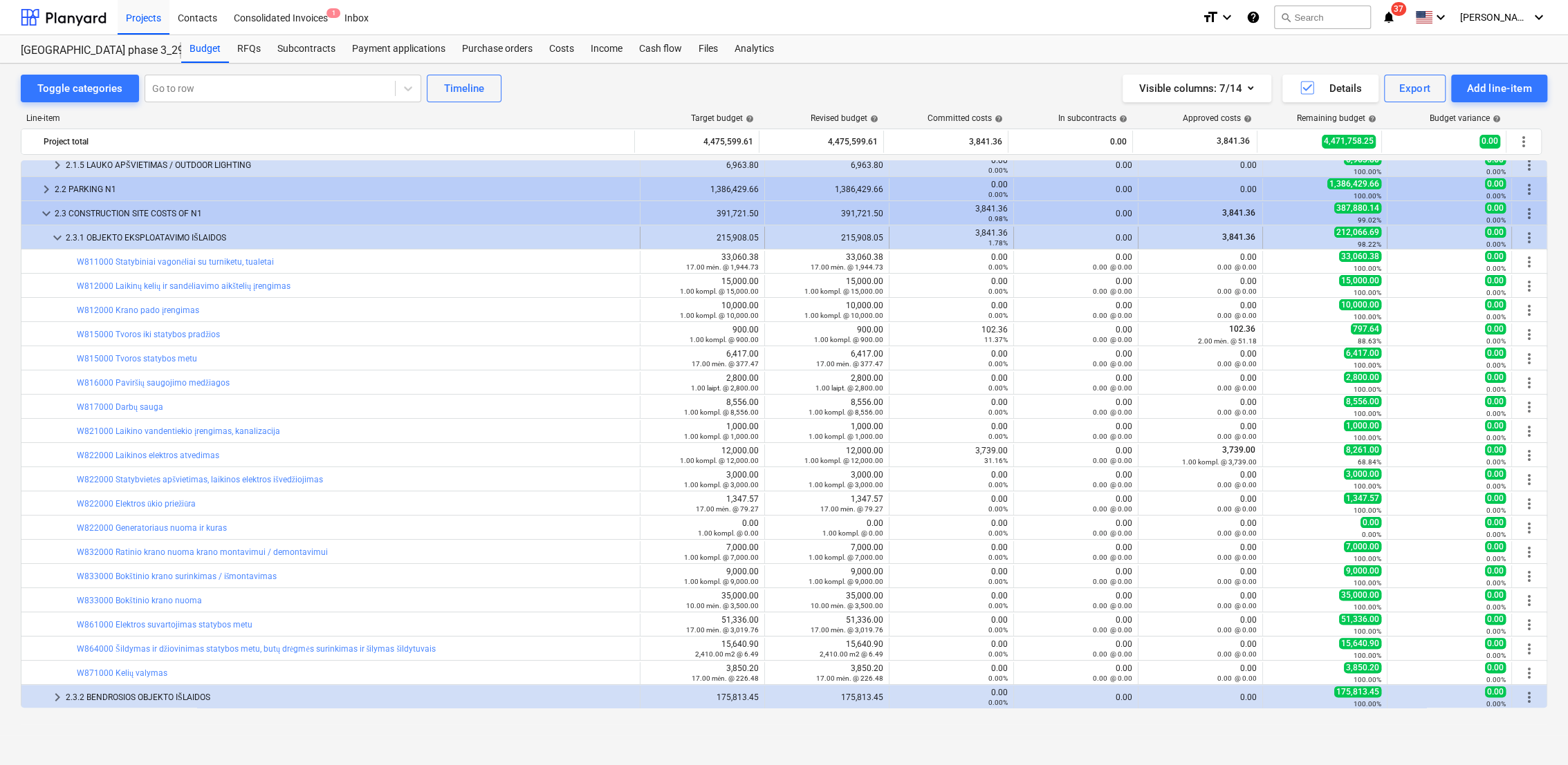
click at [57, 235] on span "keyboard_arrow_down" at bounding box center [57, 238] width 17 height 17
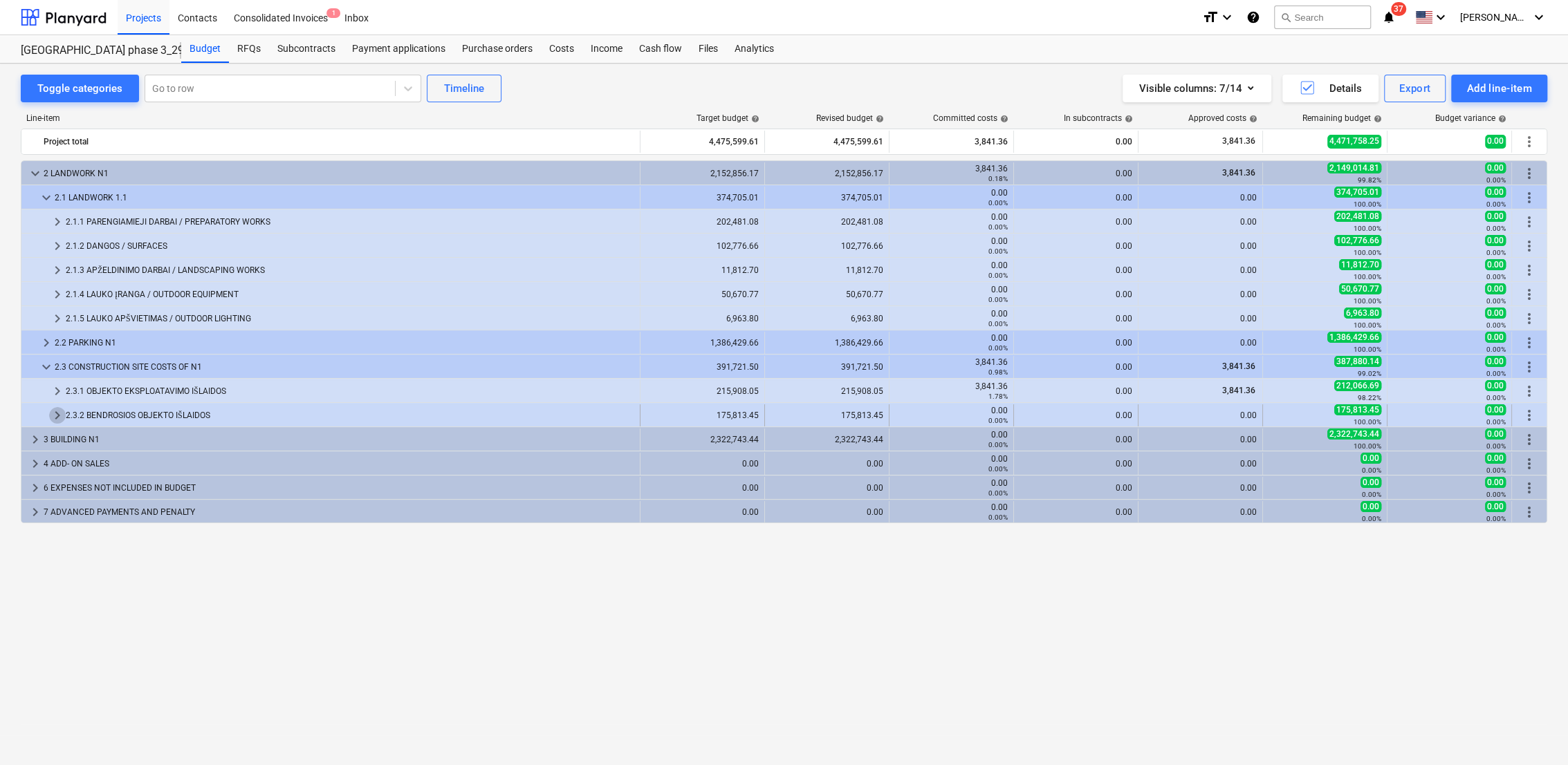
click at [52, 412] on span "keyboard_arrow_right" at bounding box center [57, 416] width 17 height 17
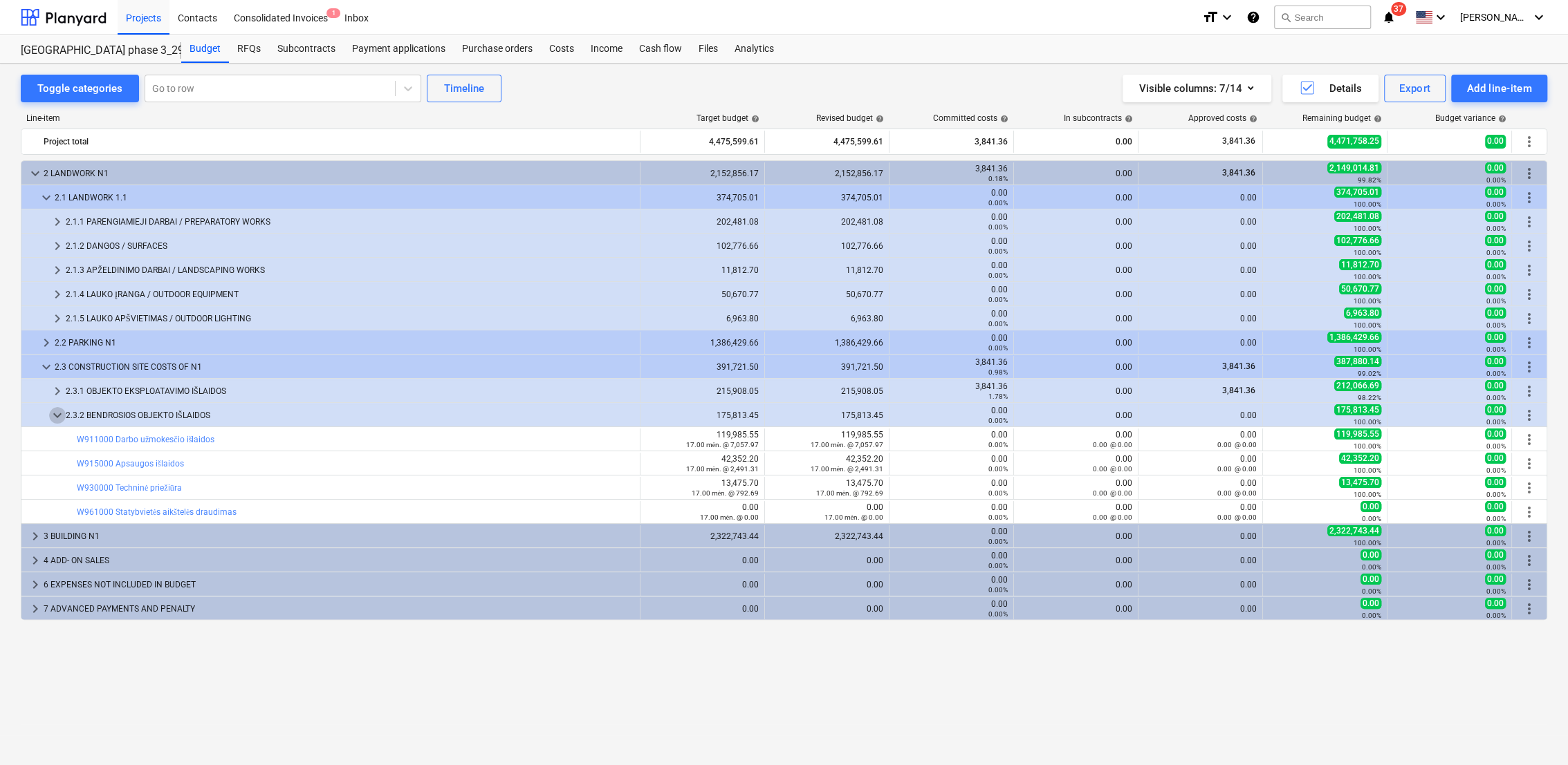
click at [52, 412] on span "keyboard_arrow_down" at bounding box center [57, 416] width 17 height 17
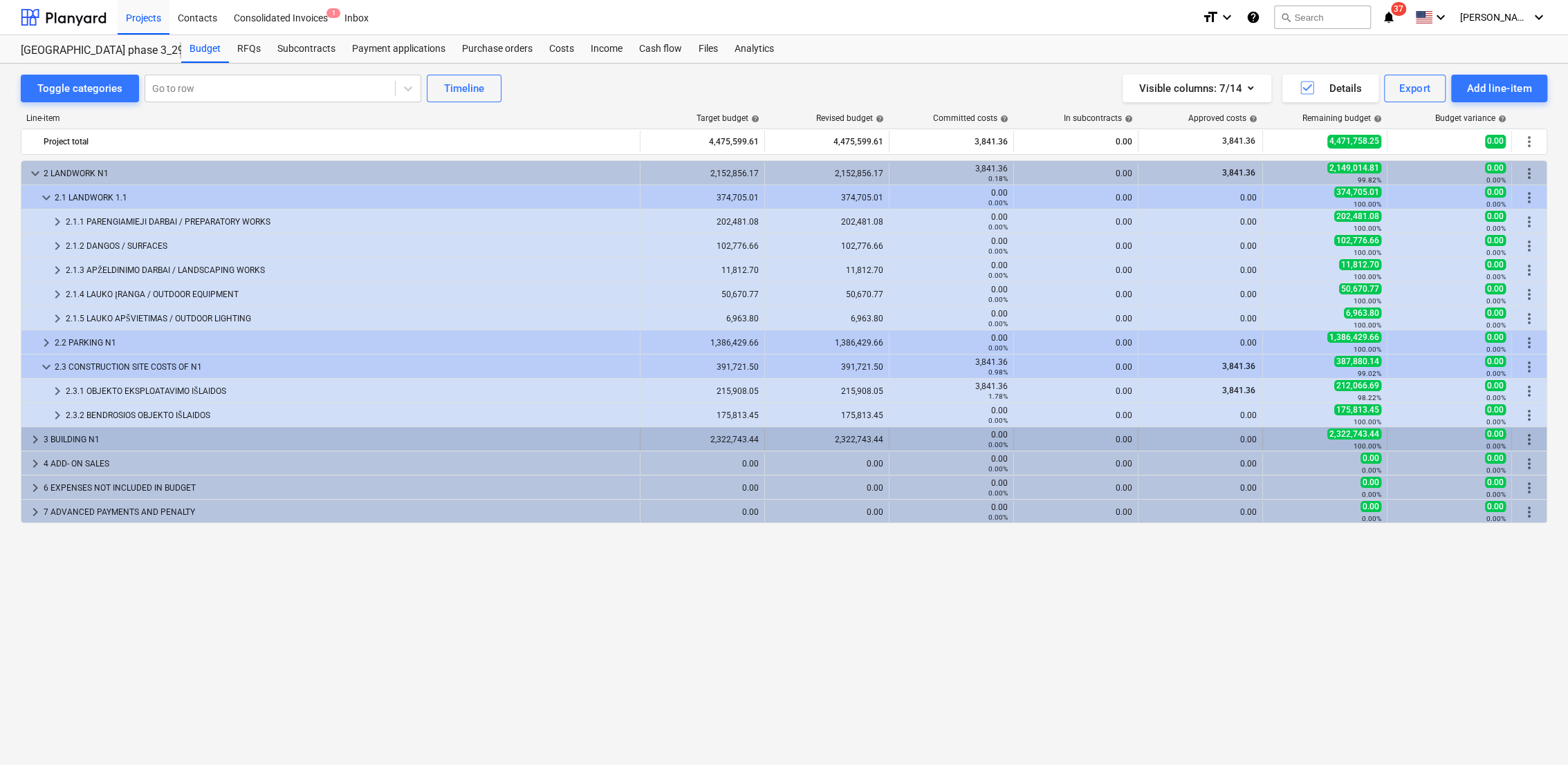
click at [33, 439] on span "keyboard_arrow_right" at bounding box center [35, 440] width 17 height 17
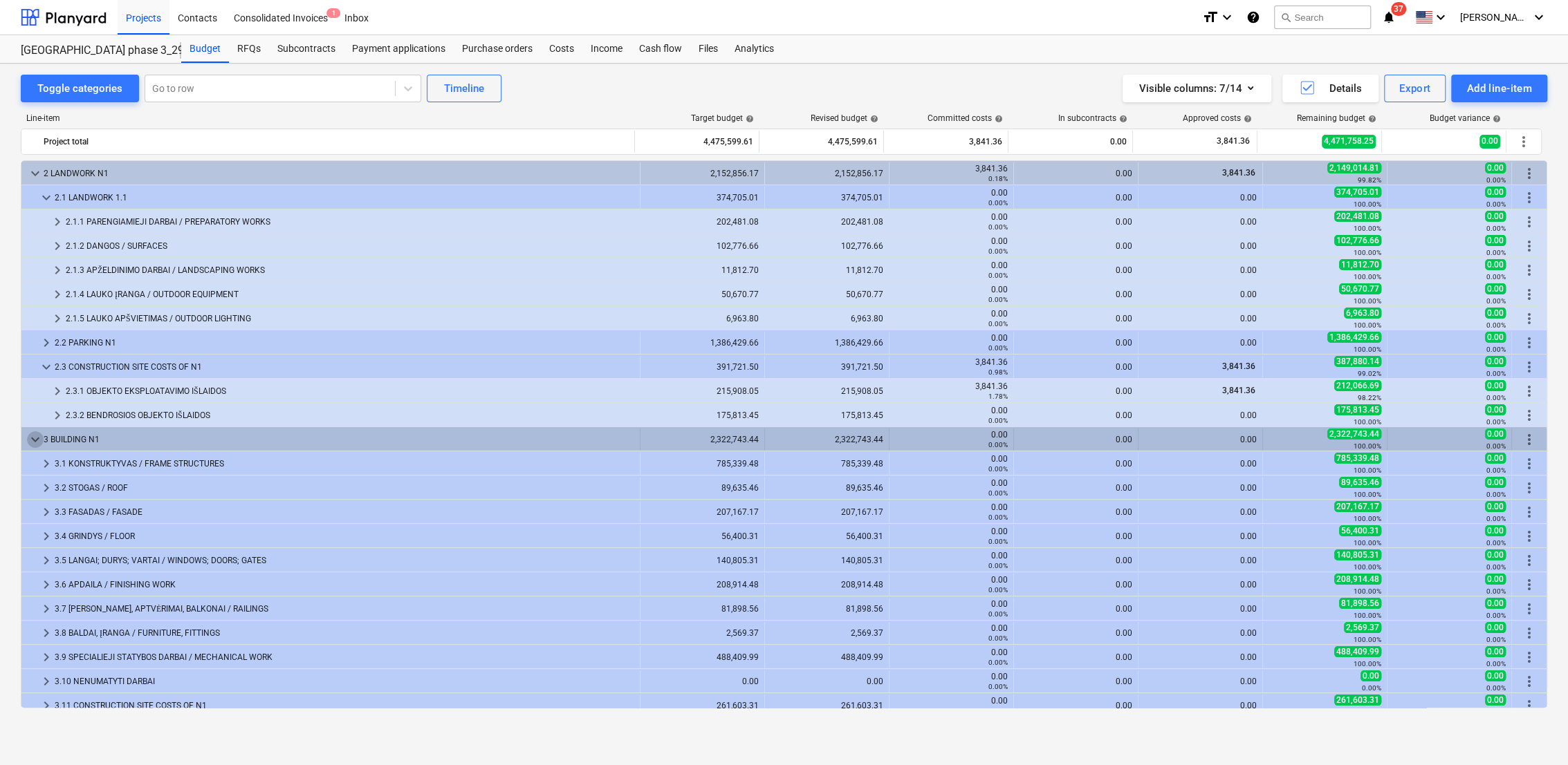
click at [35, 437] on span "keyboard_arrow_down" at bounding box center [35, 440] width 17 height 17
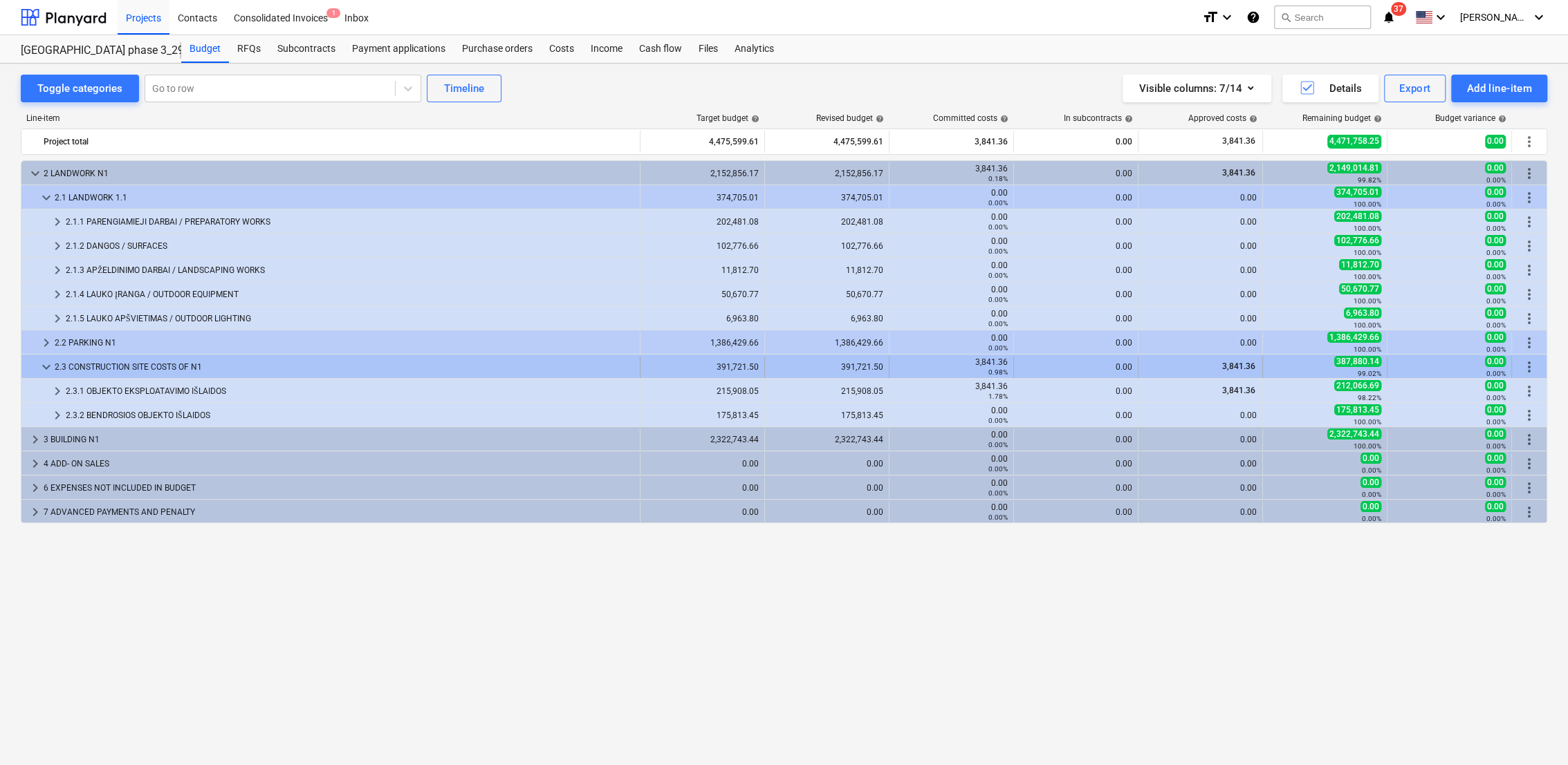
click at [47, 365] on span "keyboard_arrow_down" at bounding box center [46, 367] width 17 height 17
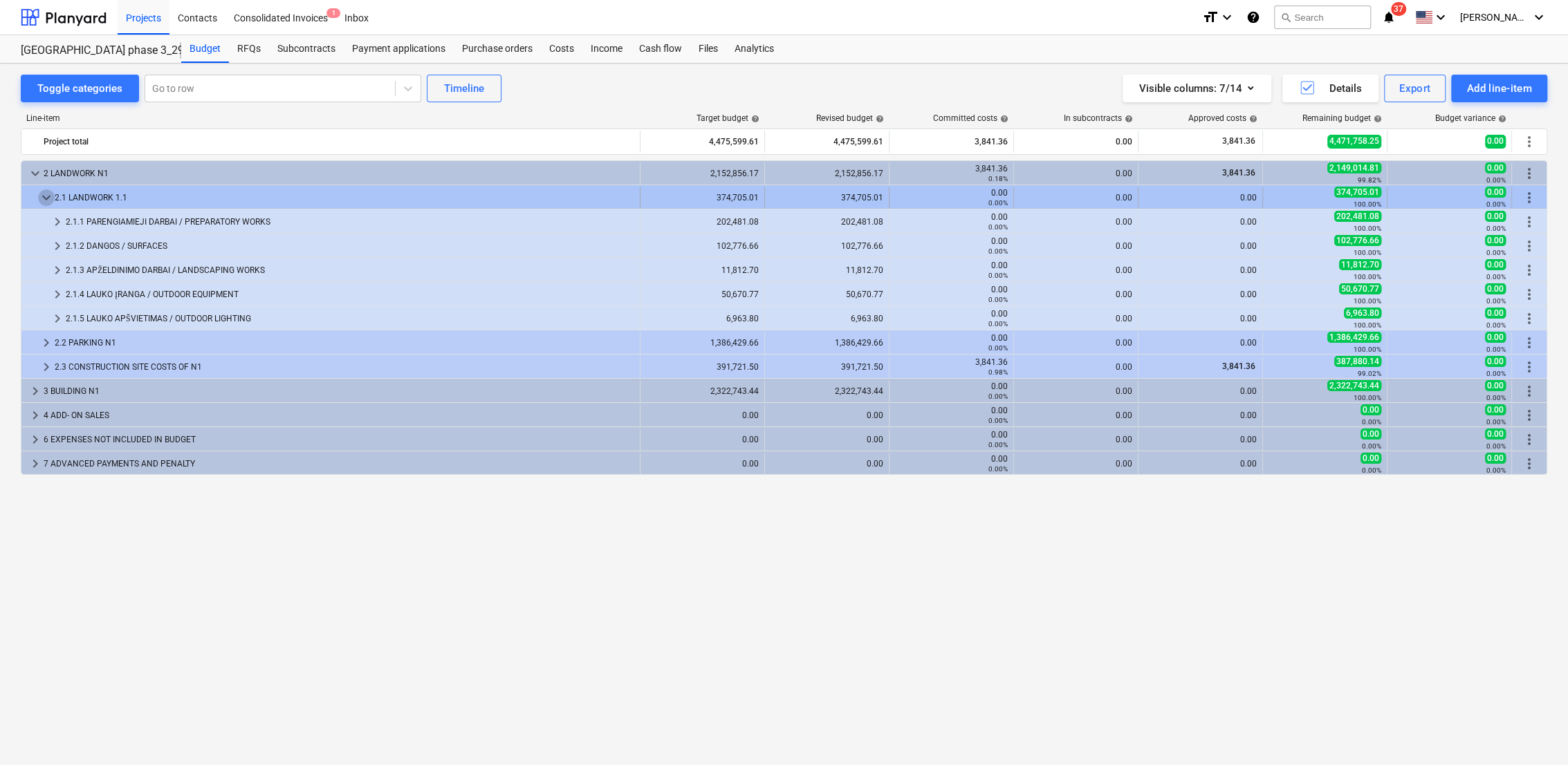
click at [39, 195] on span "keyboard_arrow_down" at bounding box center [46, 198] width 17 height 17
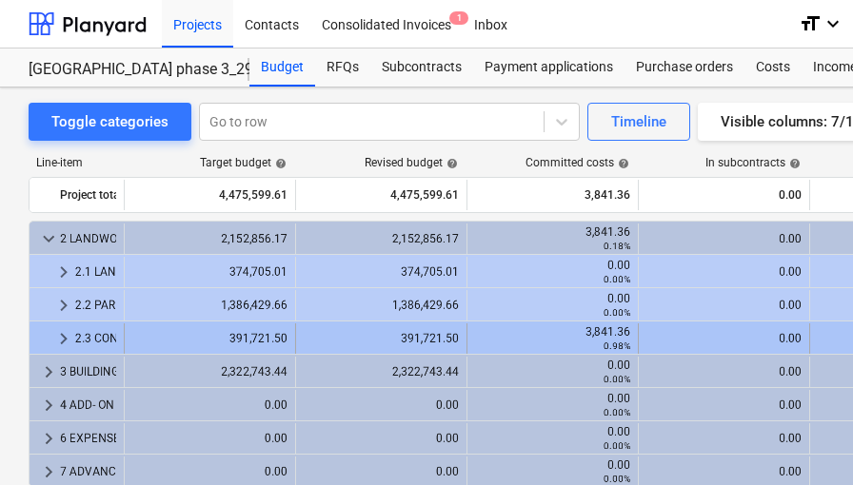
click at [807, 346] on div "0.00" at bounding box center [724, 339] width 171 height 30
